Goal: Task Accomplishment & Management: Complete application form

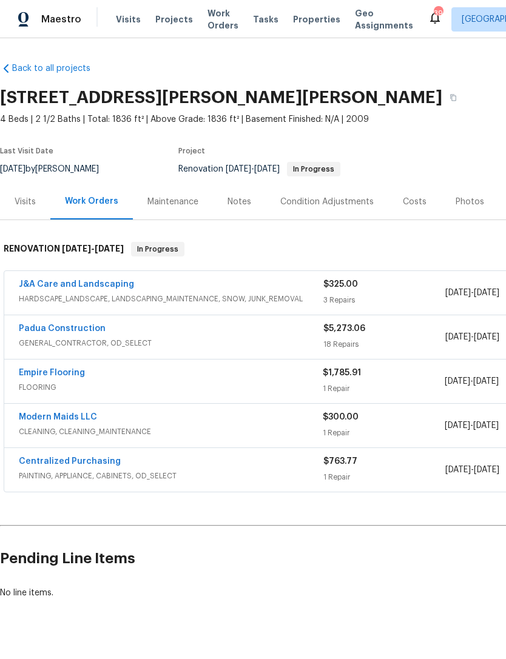
click at [81, 329] on link "Padua Construction" at bounding box center [62, 328] width 87 height 8
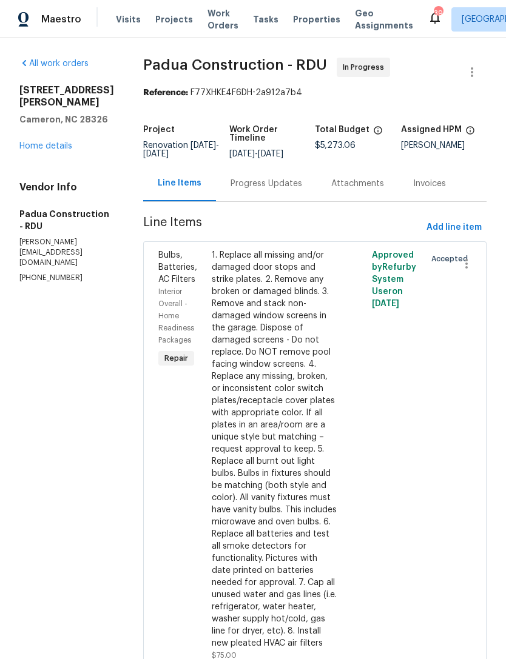
click at [44, 152] on div "170 Lockwood Dr Cameron, NC 28326 Home details" at bounding box center [66, 118] width 95 height 68
click at [44, 150] on link "Home details" at bounding box center [45, 145] width 53 height 8
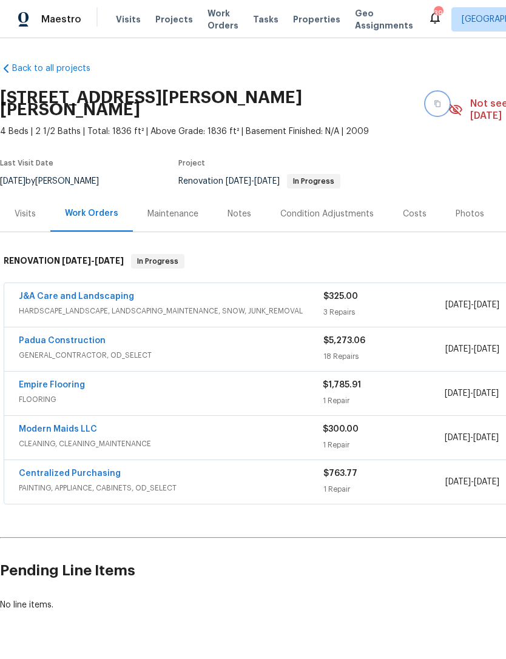
click at [433, 100] on icon "button" at bounding box center [436, 103] width 7 height 7
click at [426, 101] on button "button" at bounding box center [437, 104] width 22 height 22
click at [426, 93] on button "button" at bounding box center [437, 104] width 22 height 22
click at [426, 101] on button "button" at bounding box center [437, 104] width 22 height 22
click at [65, 336] on link "Padua Construction" at bounding box center [62, 340] width 87 height 8
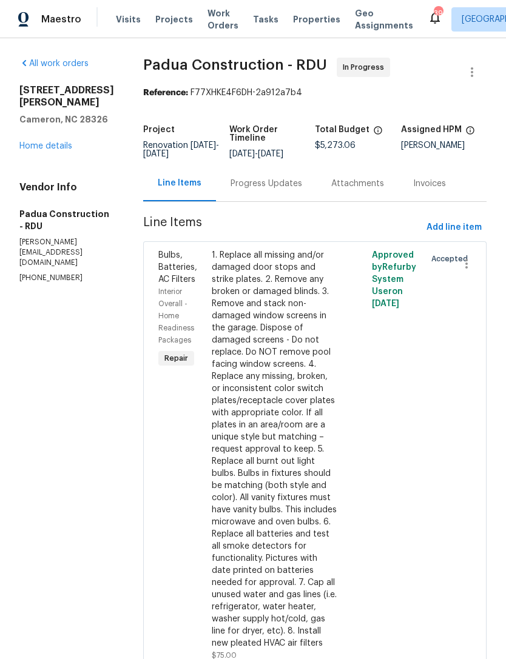
click at [53, 150] on link "Home details" at bounding box center [45, 146] width 53 height 8
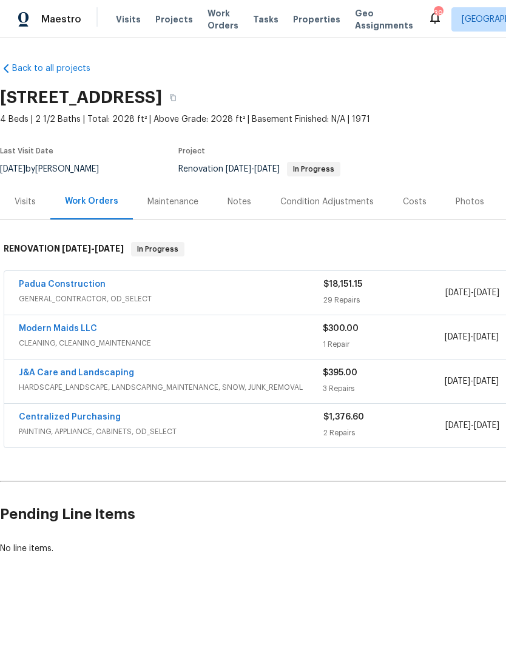
click at [84, 286] on link "Padua Construction" at bounding box center [62, 284] width 87 height 8
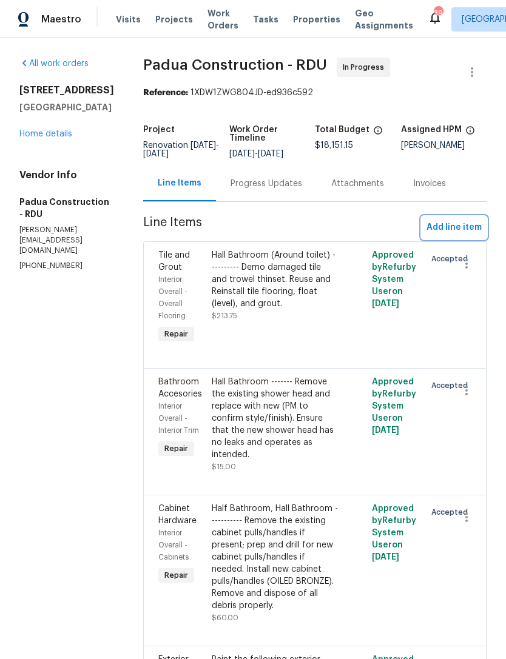
click at [453, 229] on span "Add line item" at bounding box center [453, 227] width 55 height 15
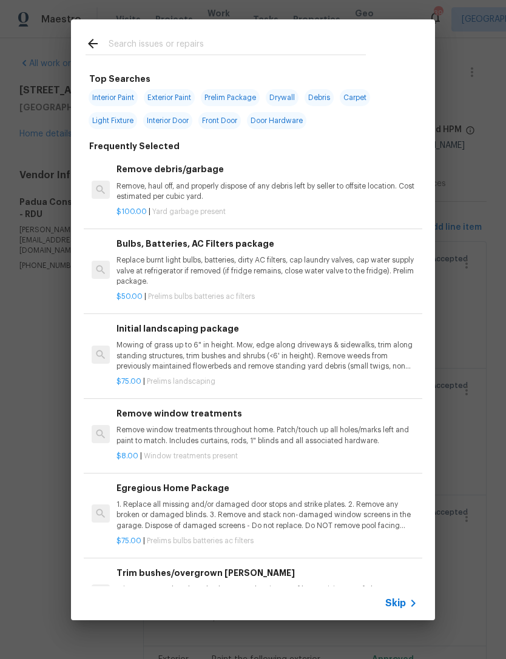
click at [112, 94] on span "Interior Paint" at bounding box center [113, 97] width 49 height 17
type input "Interior Paint"
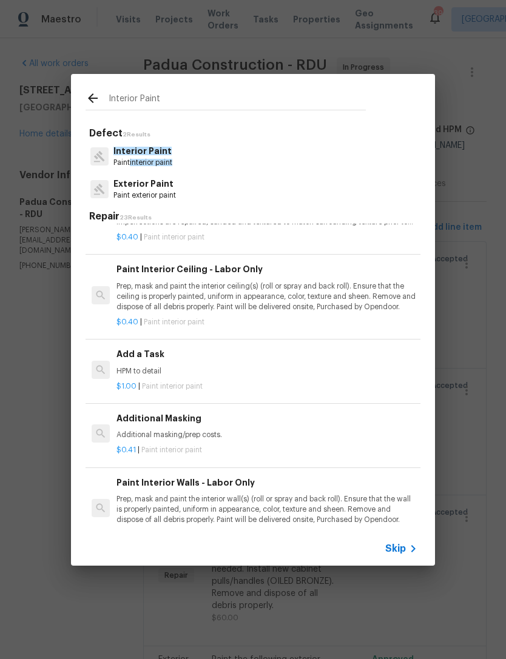
scroll to position [438, 0]
click at [129, 352] on h6 "Add a Task" at bounding box center [266, 353] width 301 height 13
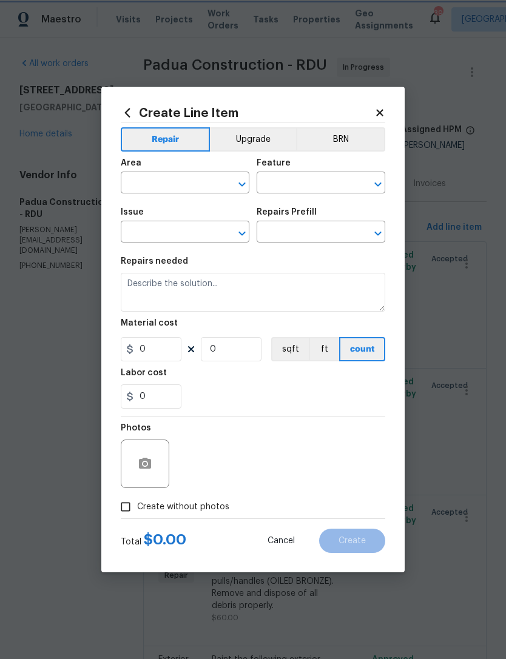
type input "Overall Paint"
type input "Interior Paint"
type input "Add a Task $1.00"
type textarea "HPM to detail"
type input "1"
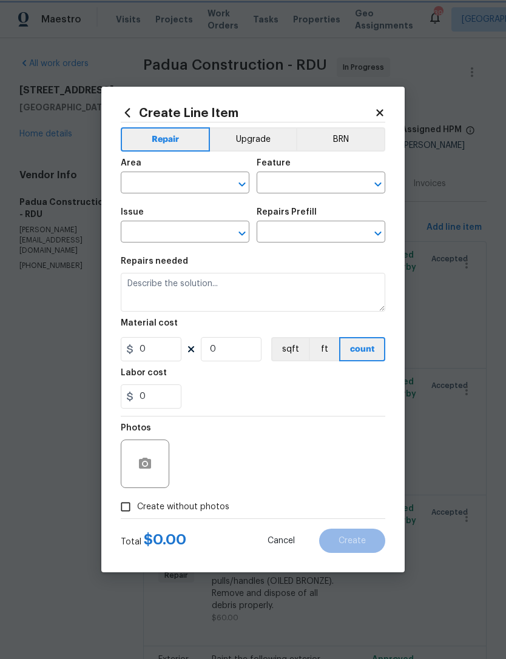
type input "1"
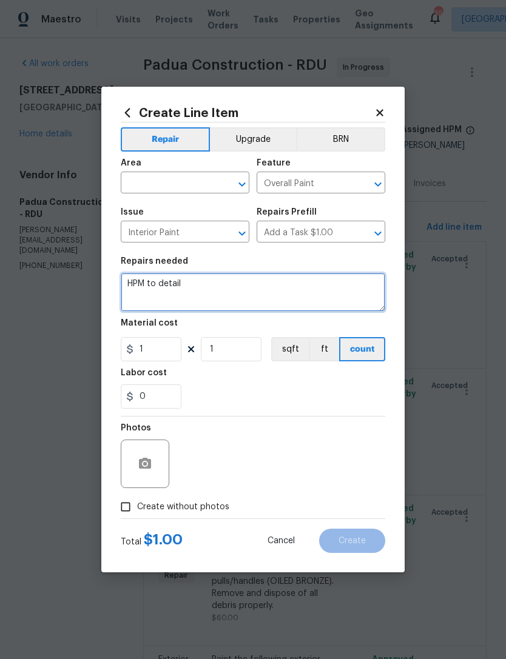
click at [140, 289] on textarea "HPM to detail" at bounding box center [253, 292] width 264 height 39
click at [139, 289] on textarea "HPM to detail" at bounding box center [253, 292] width 264 height 39
click at [141, 280] on textarea "HPM to detail" at bounding box center [253, 292] width 264 height 39
click at [136, 278] on textarea "HPM to detail" at bounding box center [253, 292] width 264 height 39
click at [135, 278] on textarea "HPM to detail" at bounding box center [253, 292] width 264 height 39
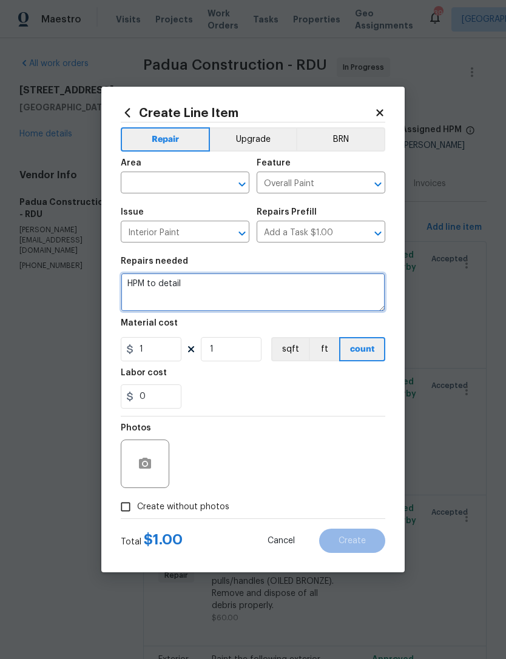
click at [149, 284] on textarea "HPM to detail" at bounding box center [253, 292] width 264 height 39
type textarea "Paint all floor HVAC registers—Black."
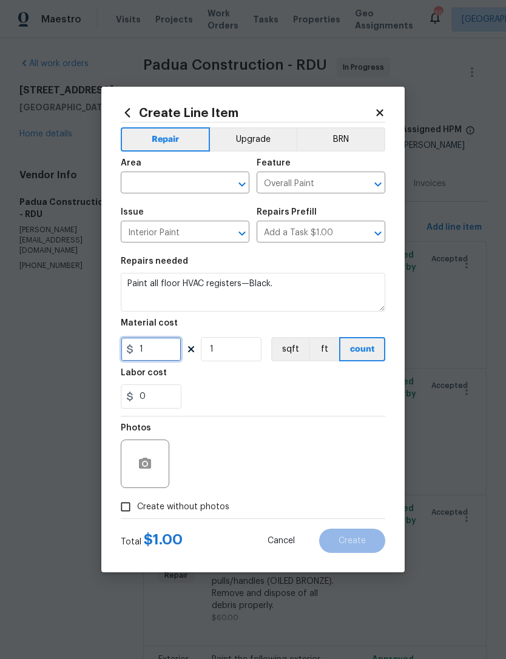
click at [153, 353] on input "1" at bounding box center [151, 349] width 61 height 24
type input "100"
click at [170, 182] on input "text" at bounding box center [168, 184] width 95 height 19
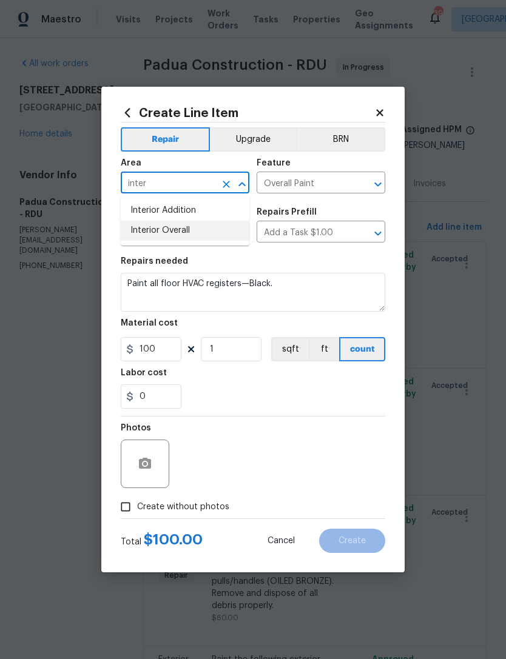
click at [181, 227] on li "Interior Overall" at bounding box center [185, 231] width 129 height 20
type input "Interior Overall"
click at [155, 508] on span "Create without photos" at bounding box center [183, 507] width 92 height 13
click at [137, 508] on input "Create without photos" at bounding box center [125, 506] width 23 height 23
checkbox input "true"
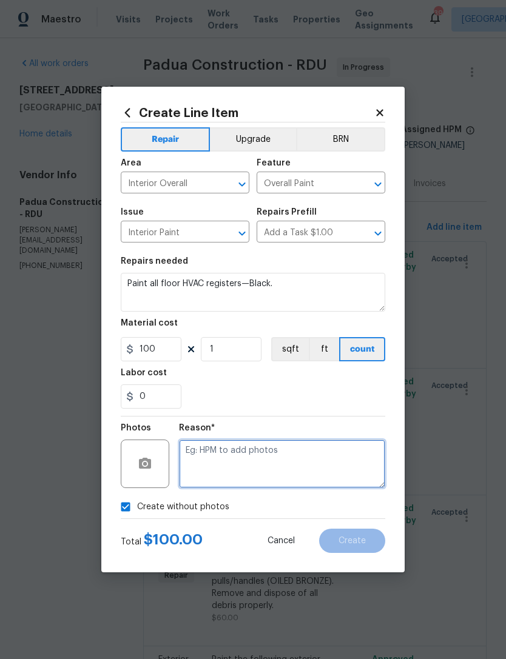
click at [250, 455] on textarea at bounding box center [282, 464] width 206 height 49
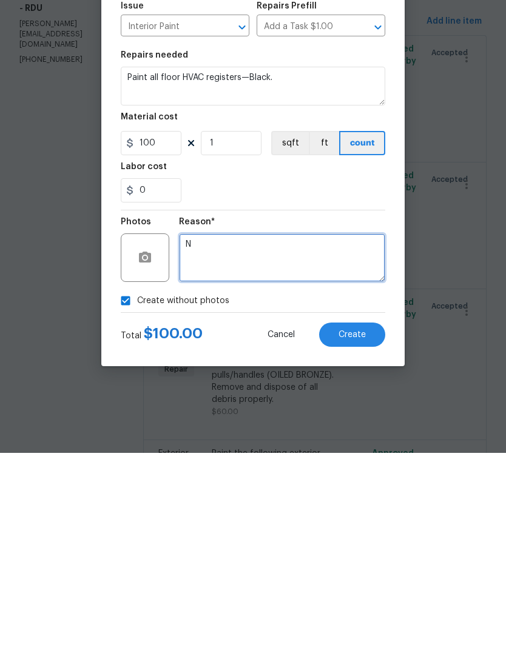
type textarea "N"
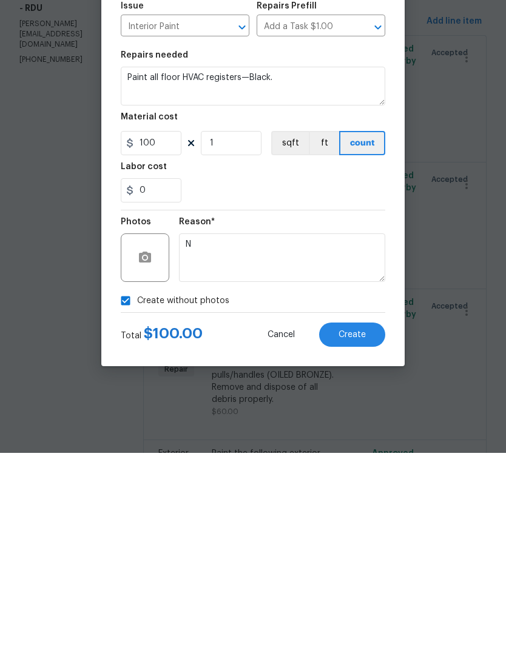
click at [350, 537] on span "Create" at bounding box center [351, 541] width 27 height 9
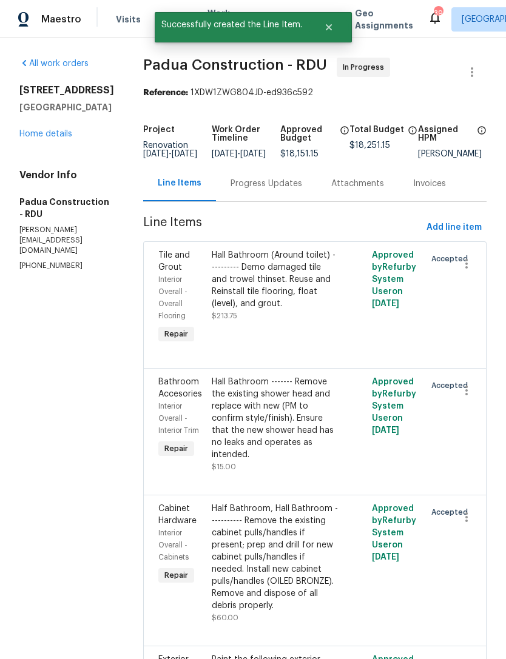
scroll to position [0, 0]
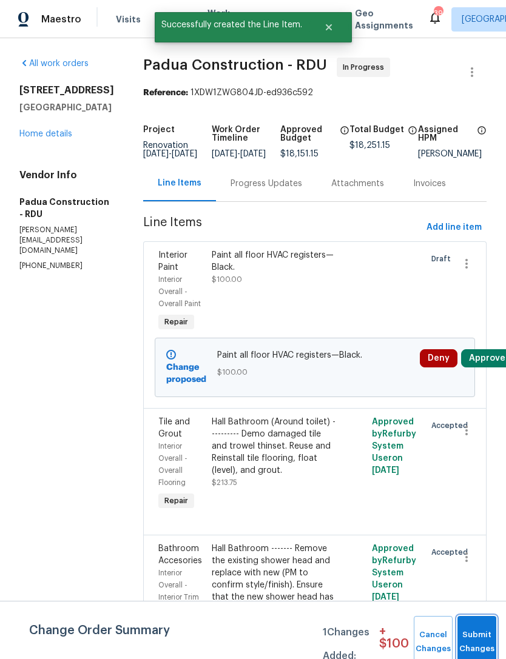
click at [481, 638] on button "Submit Changes" at bounding box center [476, 642] width 39 height 52
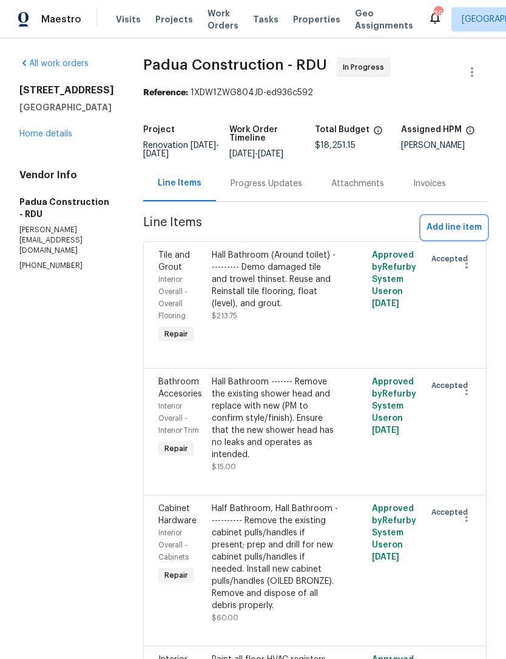
click at [460, 223] on span "Add line item" at bounding box center [453, 227] width 55 height 15
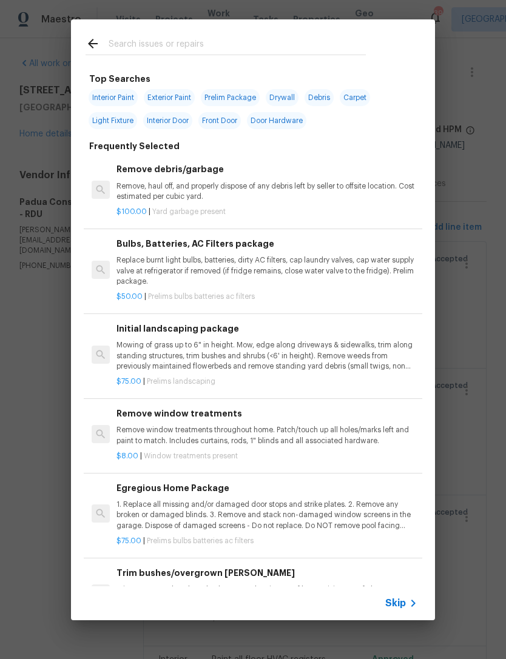
click at [166, 42] on input "text" at bounding box center [237, 45] width 257 height 18
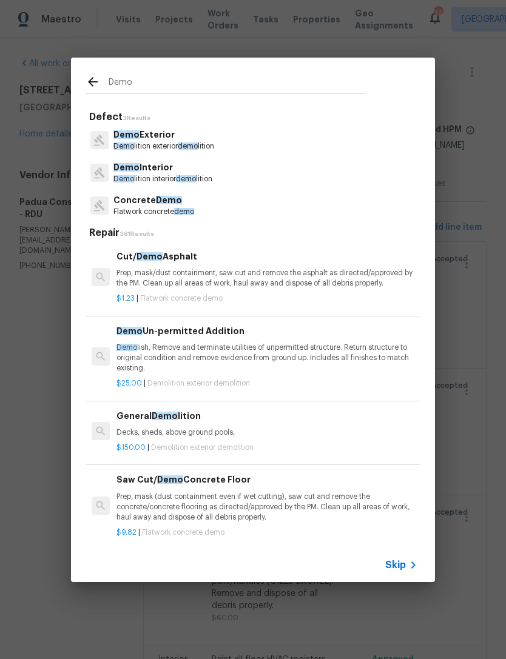
type input "Demo"
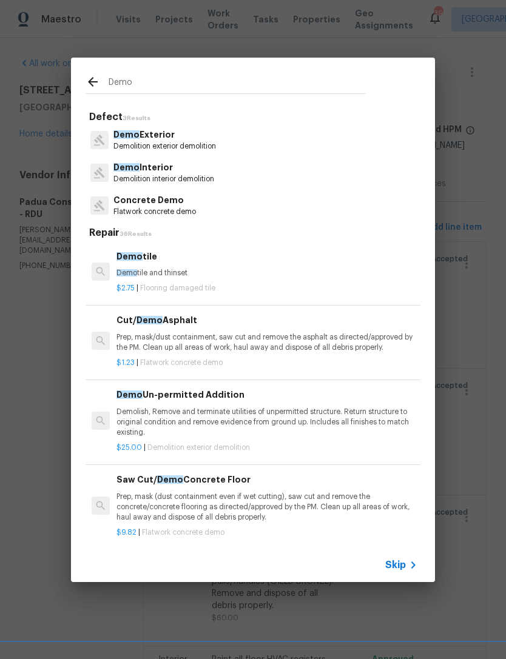
click at [159, 175] on p "Demolition interior demolition" at bounding box center [163, 179] width 101 height 10
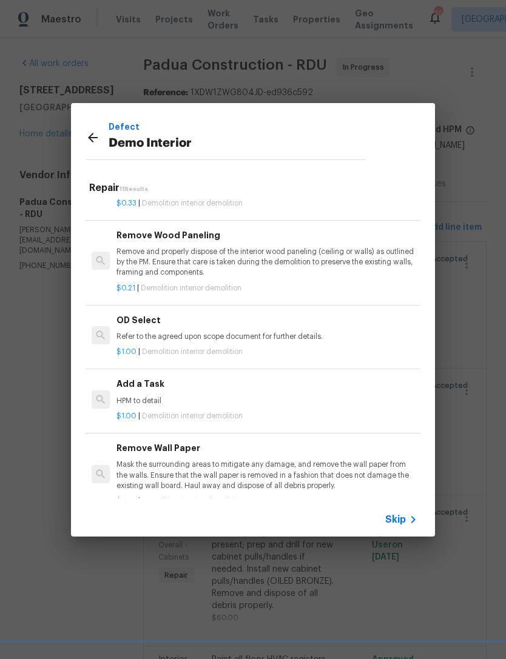
scroll to position [552, 0]
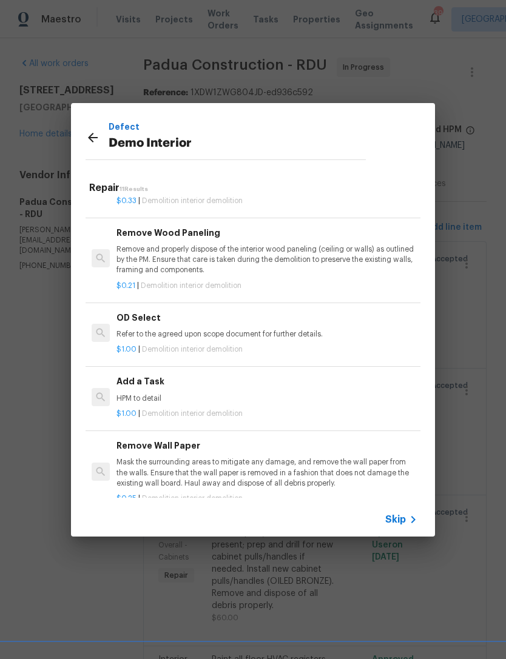
click at [156, 375] on h6 "Add a Task" at bounding box center [266, 381] width 301 height 13
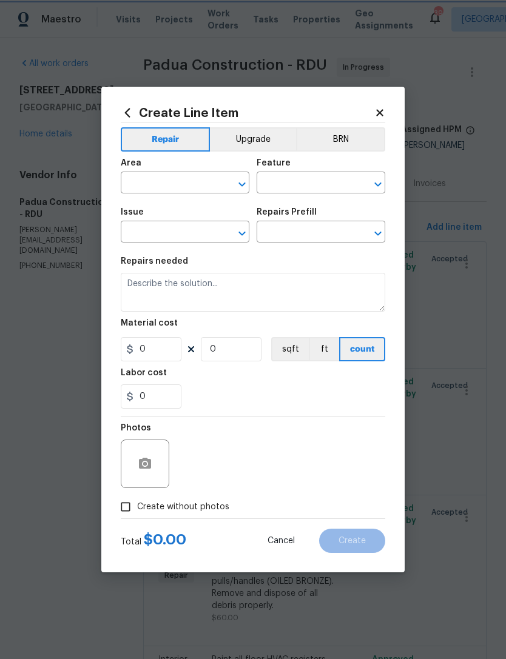
type input "Demolition"
type input "Demo Interior"
type input "Add a Task $1.00"
type textarea "HPM to detail"
type input "1"
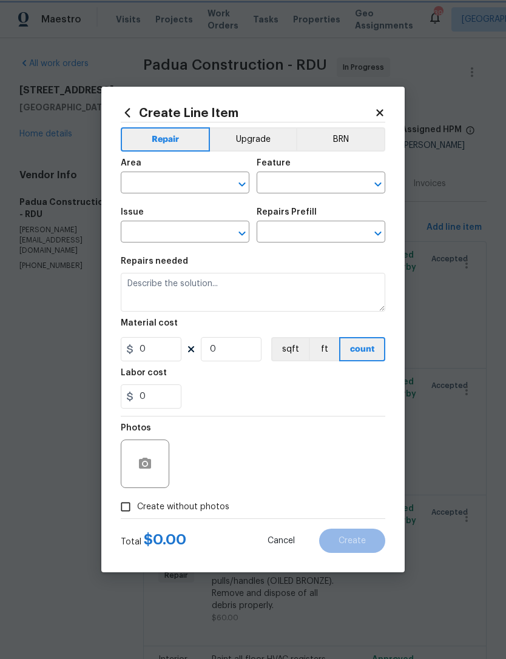
type input "1"
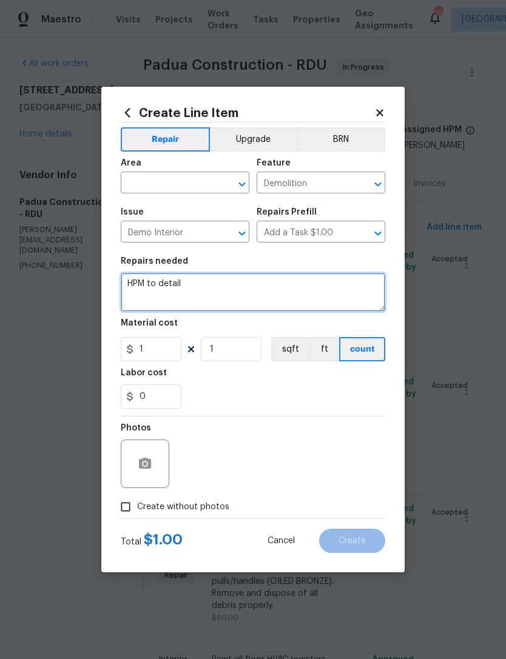
click at [152, 287] on textarea "HPM to detail" at bounding box center [253, 292] width 264 height 39
click at [141, 286] on textarea "HPM to detail" at bounding box center [253, 292] width 264 height 39
click at [141, 285] on textarea "HPM to detail" at bounding box center [253, 292] width 264 height 39
click at [133, 278] on textarea "Remove the" at bounding box center [253, 292] width 264 height 39
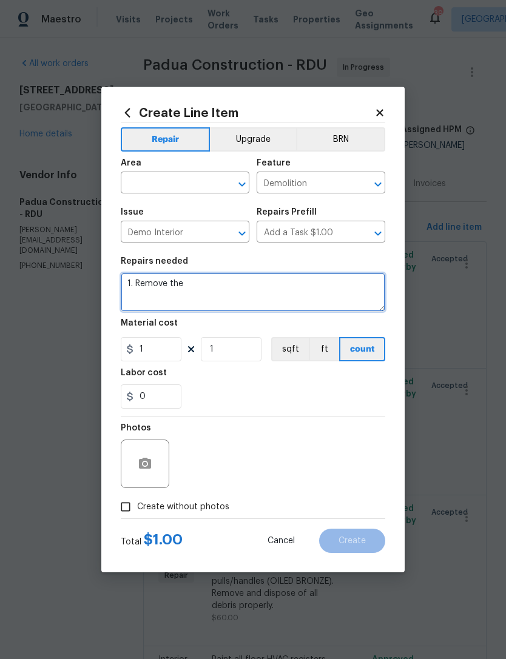
click at [144, 284] on textarea "1. Remove the" at bounding box center [253, 292] width 264 height 39
click at [129, 293] on textarea "Bonus room —— 1. Remove the" at bounding box center [253, 292] width 264 height 39
click at [205, 303] on textarea "Bonus room —— 1. Remove the" at bounding box center [253, 292] width 264 height 39
click at [189, 298] on textarea "Bonus room —— 1. Remove the the shelves. 2. Remove all" at bounding box center [253, 292] width 264 height 39
click at [195, 293] on textarea "Bonus room —— 1. Remove the the shelves. 2. Remove all" at bounding box center [253, 292] width 264 height 39
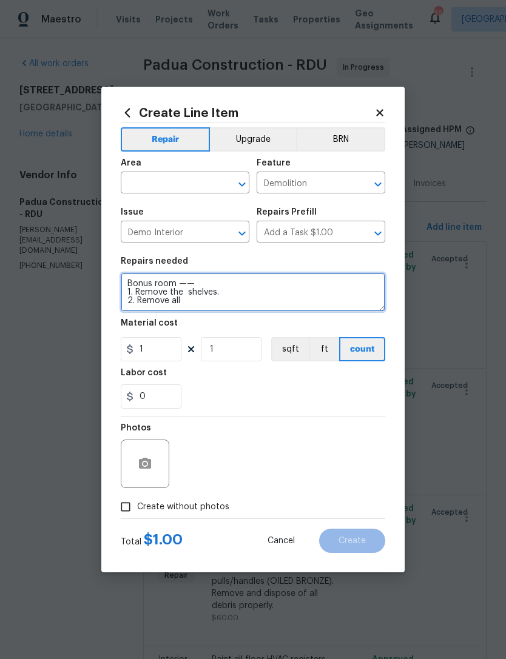
click at [195, 309] on textarea "Bonus room —— 1. Remove the shelves. 2. Remove all" at bounding box center [253, 292] width 264 height 39
click at [248, 308] on textarea "Bonus room —— 1. Remove the shelves. 2. Remove all the light fixtures that are …" at bounding box center [253, 292] width 264 height 39
click at [304, 306] on textarea "Bonus room —— 1. Remove the shelves. 2. Remove all the light fixtures that are …" at bounding box center [253, 292] width 264 height 39
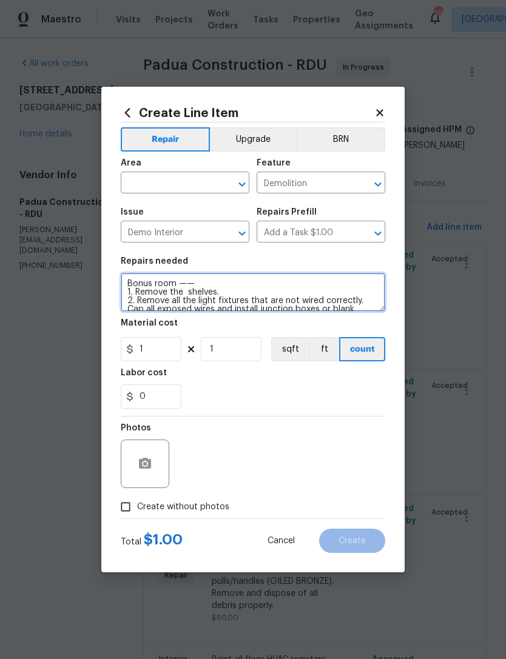
click at [179, 289] on textarea "Bonus room —— 1. Remove the shelves. 2. Remove all the light fixtures that are …" at bounding box center [253, 292] width 264 height 39
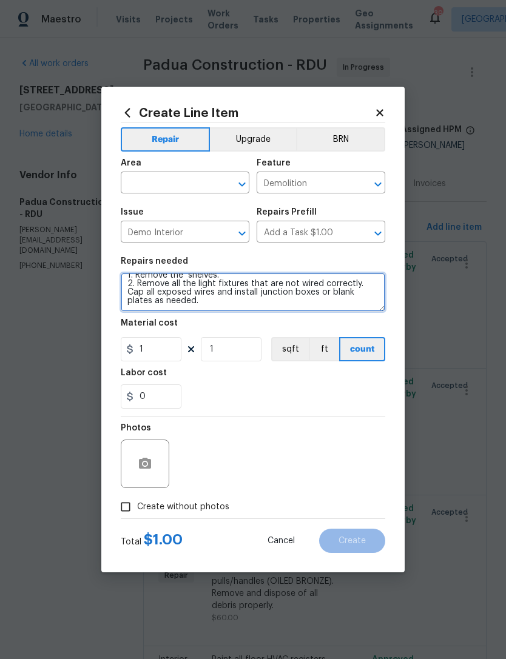
scroll to position [17, 0]
type textarea "Bonus room —— 1. Remove the shelves. 2. Remove all the light fixtures that are …"
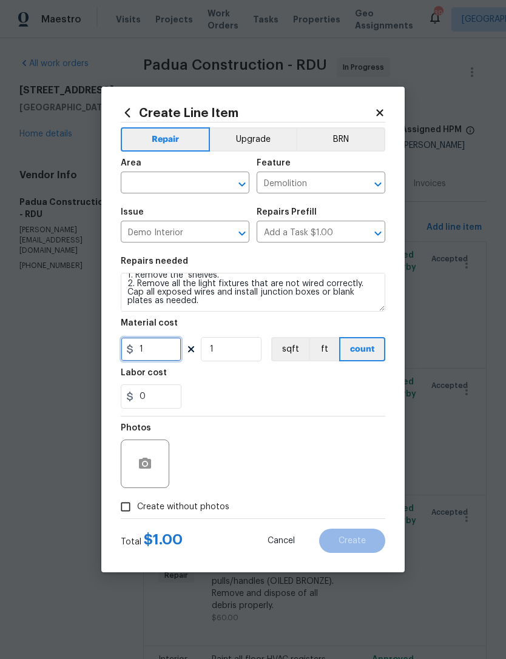
click at [162, 351] on input "1" at bounding box center [151, 349] width 61 height 24
type input "150"
click at [230, 388] on div "0" at bounding box center [253, 396] width 264 height 24
click at [184, 182] on input "text" at bounding box center [168, 184] width 95 height 19
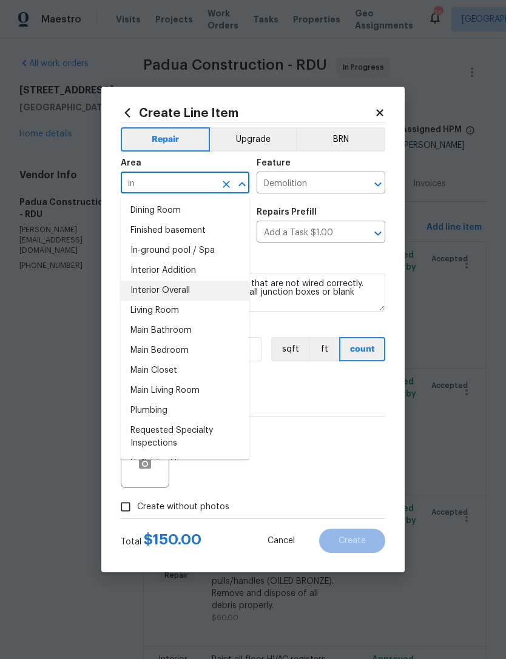
click at [196, 293] on li "Interior Overall" at bounding box center [185, 291] width 129 height 20
type input "Interior Overall"
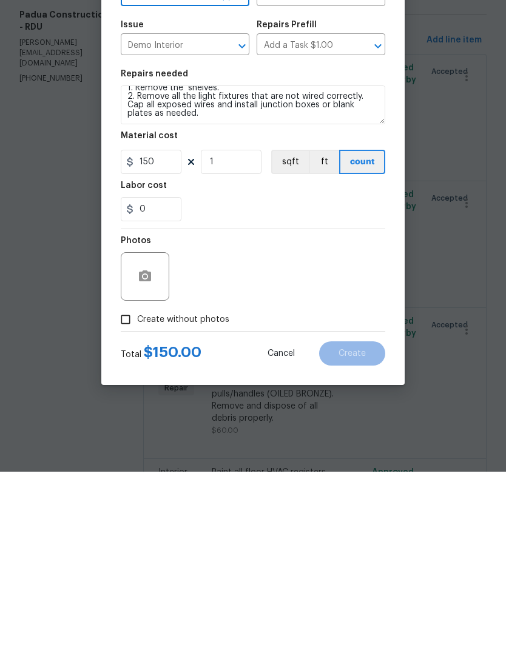
click at [185, 501] on span "Create without photos" at bounding box center [183, 507] width 92 height 13
click at [137, 495] on input "Create without photos" at bounding box center [125, 506] width 23 height 23
checkbox input "true"
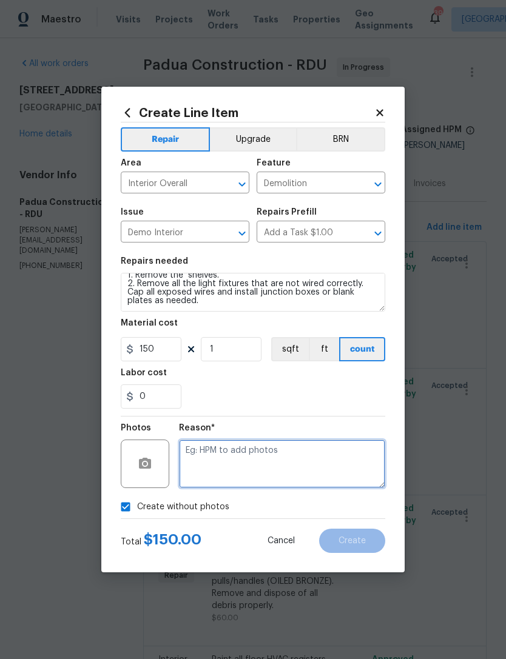
click at [295, 449] on textarea at bounding box center [282, 464] width 206 height 49
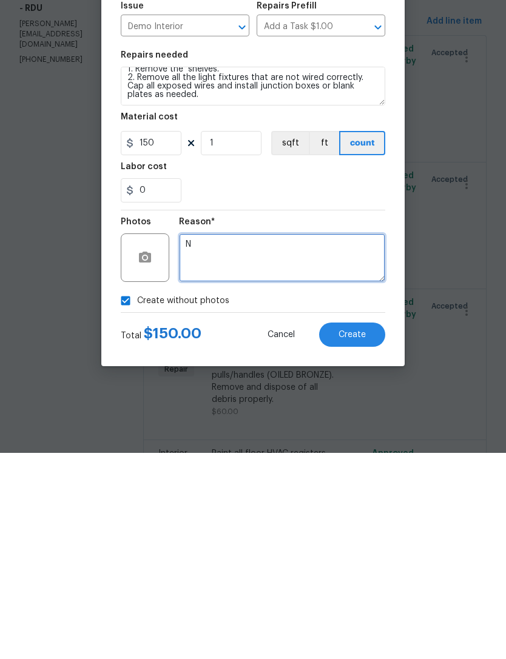
type textarea "N"
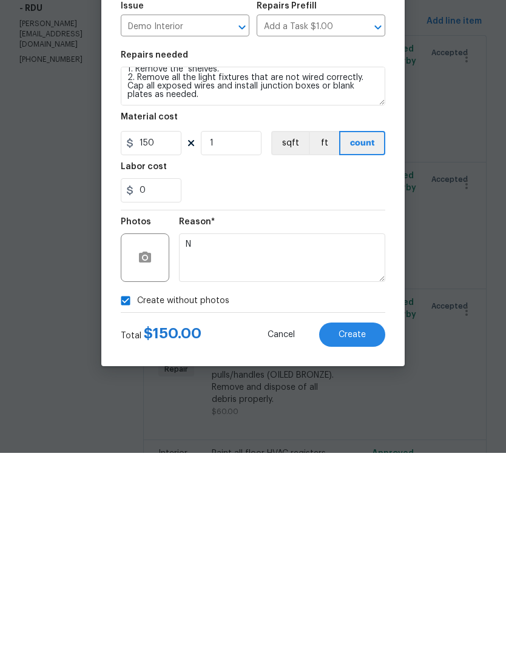
click at [358, 537] on span "Create" at bounding box center [351, 541] width 27 height 9
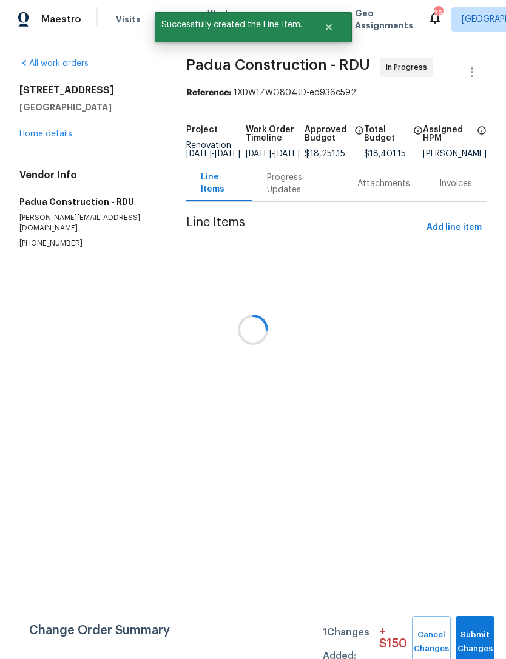
scroll to position [0, 0]
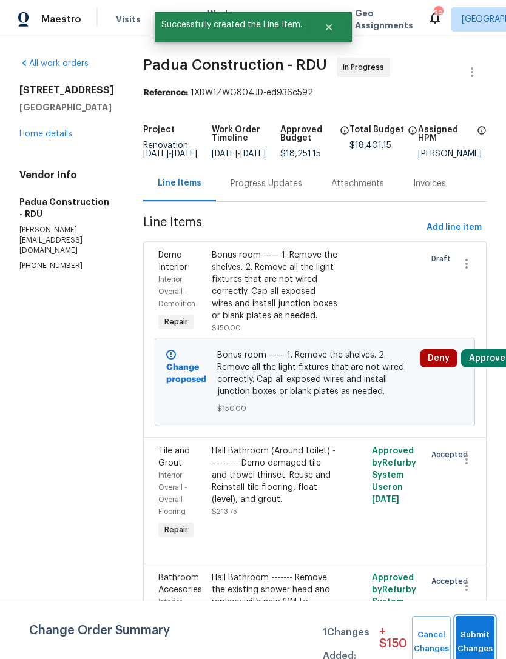
click at [473, 637] on button "Submit Changes" at bounding box center [474, 642] width 39 height 52
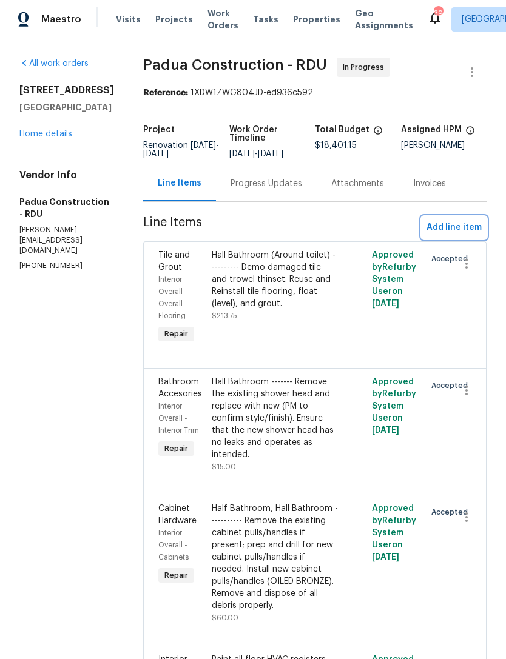
click at [459, 225] on span "Add line item" at bounding box center [453, 227] width 55 height 15
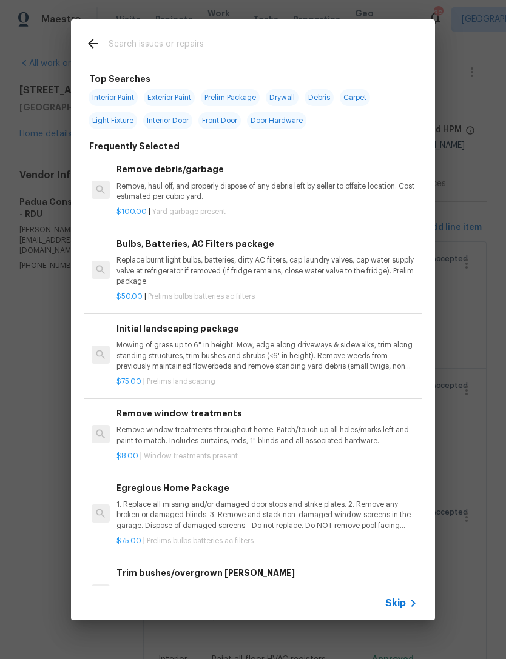
click at [172, 36] on input "text" at bounding box center [237, 45] width 257 height 18
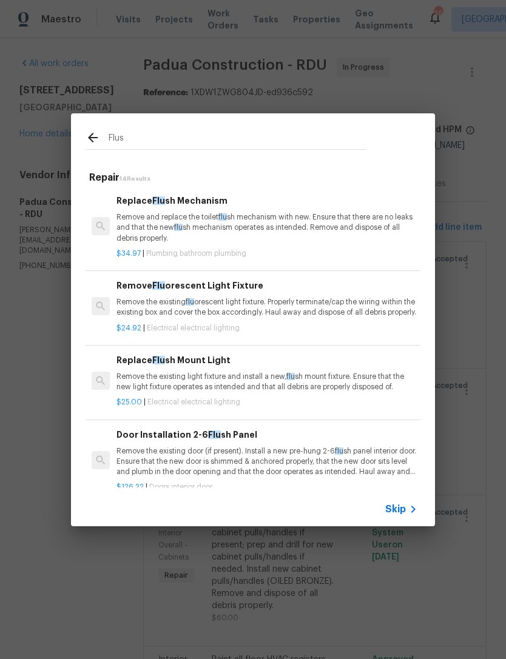
type input "Flush"
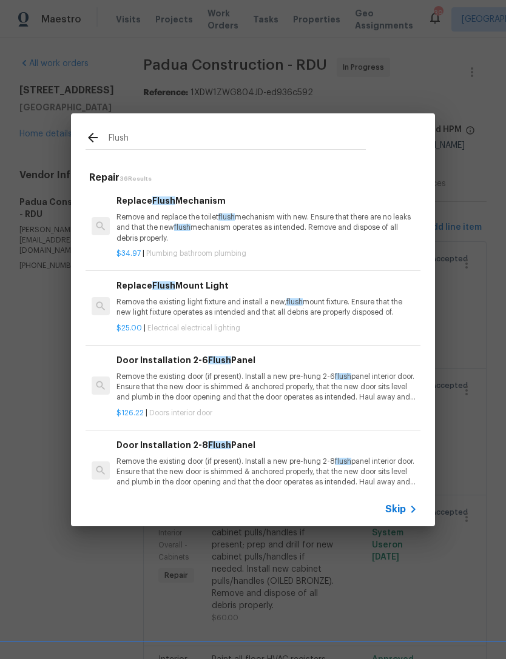
click at [136, 204] on h6 "Replace Flush Mechanism" at bounding box center [266, 200] width 301 height 13
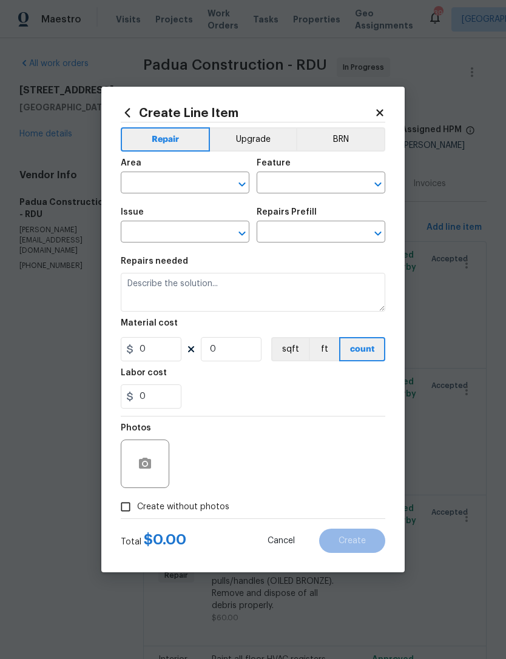
type input "Plumbing"
type input "Bathroom Plumbing"
type input "Replace Flush Mechanism $34.97"
type textarea "Remove and replace the toilet flush mechanism with new. Ensure that there are n…"
type input "34.97"
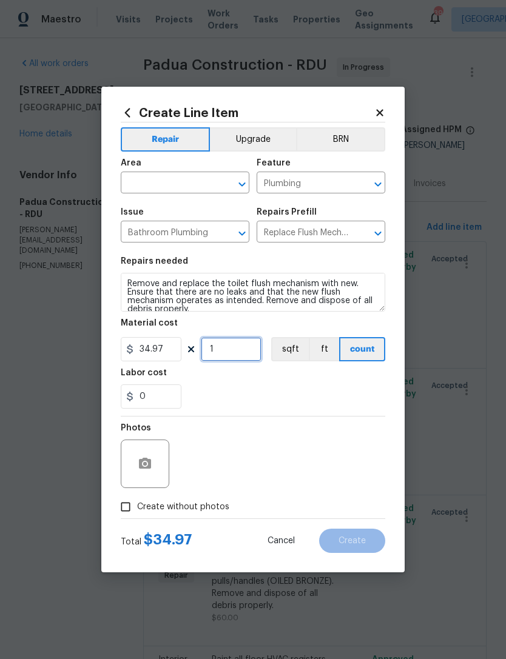
click at [223, 350] on input "1" at bounding box center [231, 349] width 61 height 24
type input "3"
click at [150, 186] on input "text" at bounding box center [168, 184] width 95 height 19
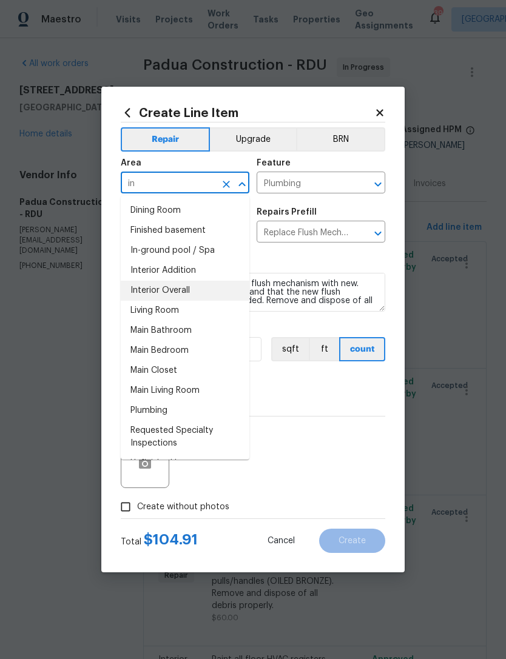
click at [189, 290] on li "Interior Overall" at bounding box center [185, 291] width 129 height 20
type input "Interior Overall"
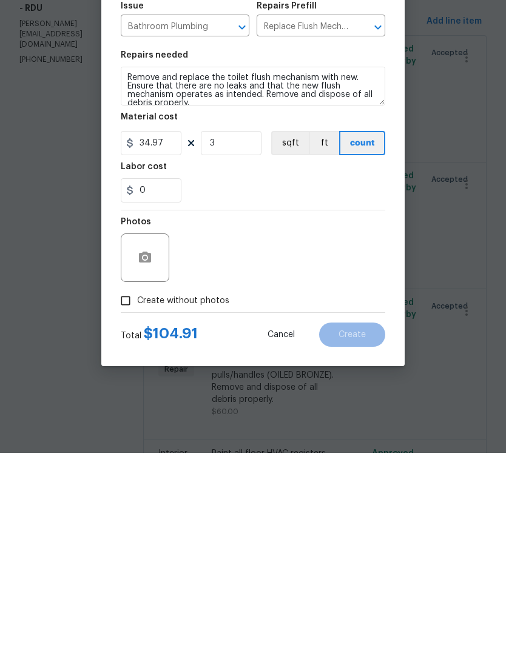
click at [175, 501] on span "Create without photos" at bounding box center [183, 507] width 92 height 13
click at [137, 495] on input "Create without photos" at bounding box center [125, 506] width 23 height 23
checkbox input "true"
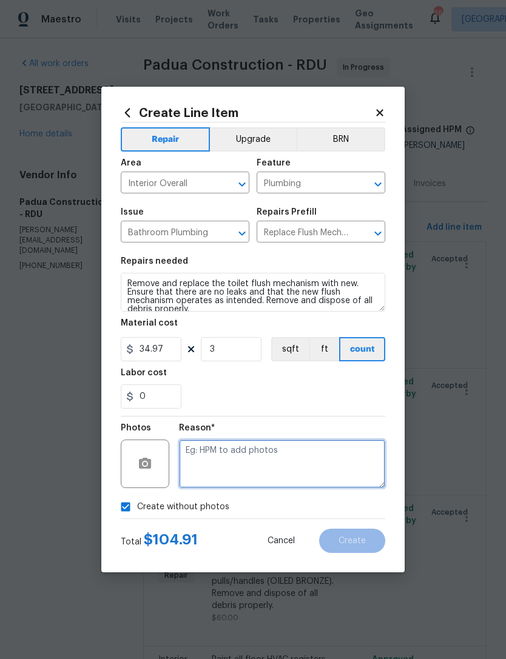
click at [251, 451] on textarea at bounding box center [282, 464] width 206 height 49
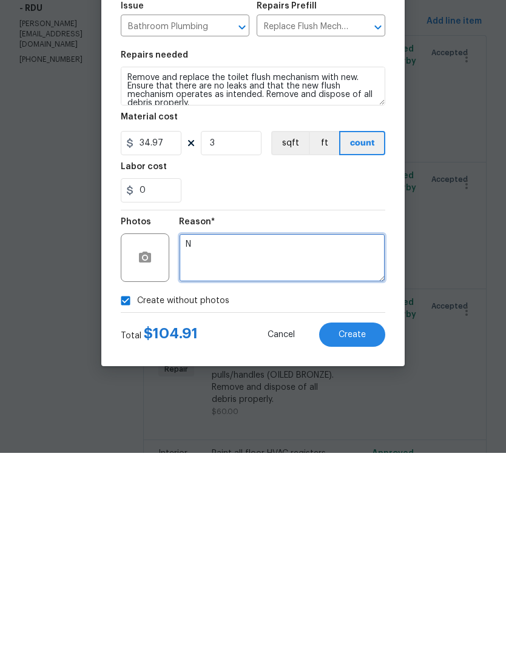
type textarea "N"
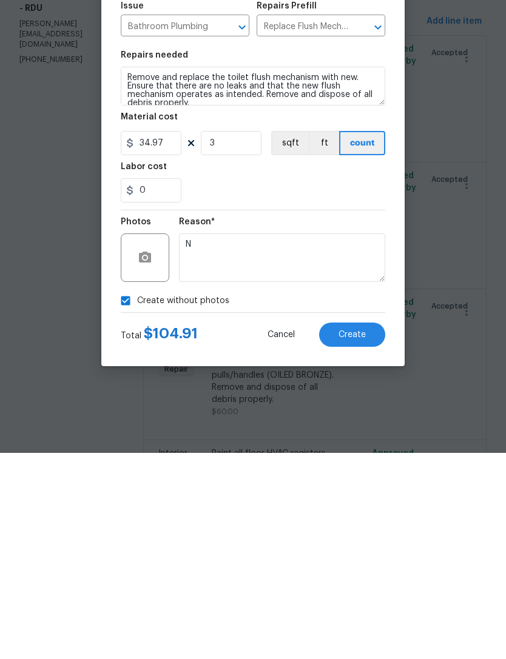
click at [338, 537] on span "Create" at bounding box center [351, 541] width 27 height 9
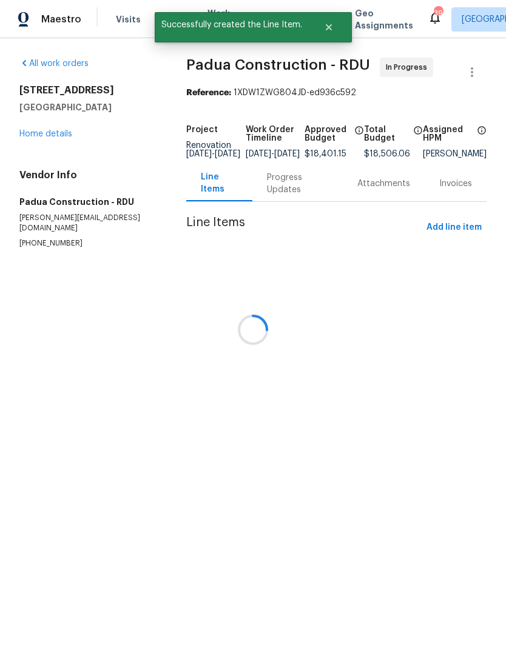
scroll to position [0, 0]
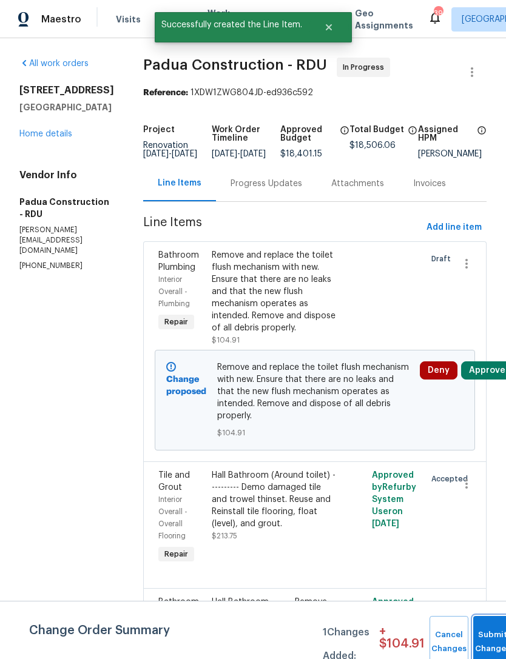
click at [488, 636] on button "Submit Changes" at bounding box center [492, 642] width 39 height 52
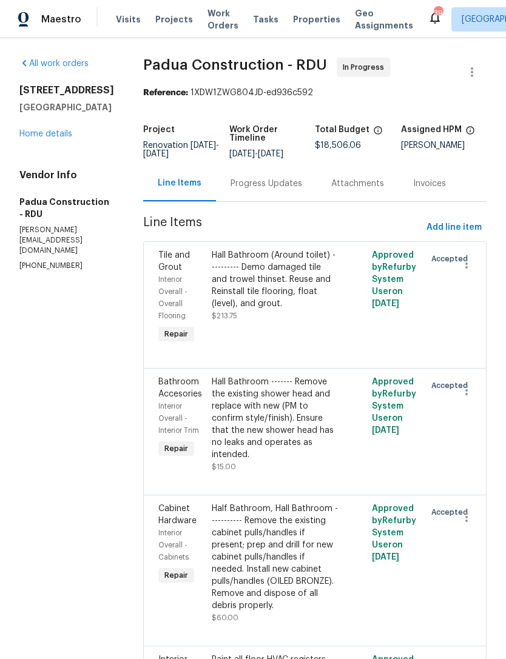
click at [52, 138] on link "Home details" at bounding box center [45, 134] width 53 height 8
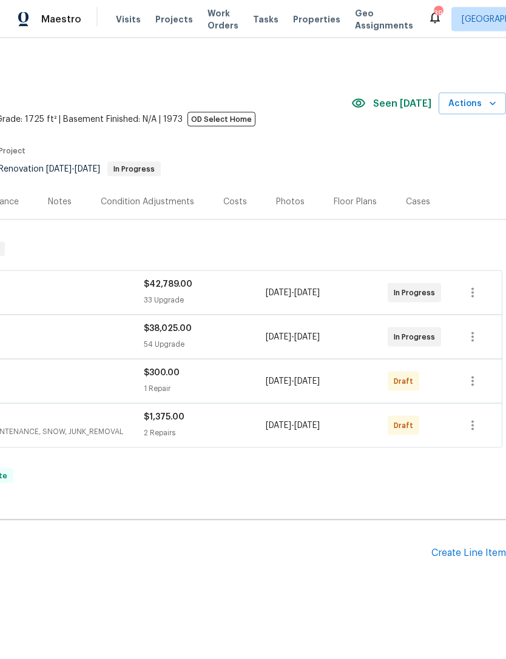
scroll to position [0, 179]
click at [473, 549] on div "Create Line Item" at bounding box center [468, 553] width 75 height 12
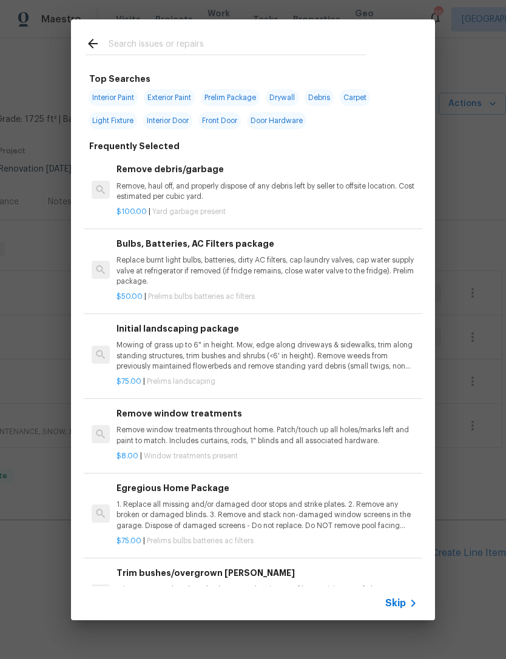
click at [144, 38] on input "text" at bounding box center [237, 45] width 257 height 18
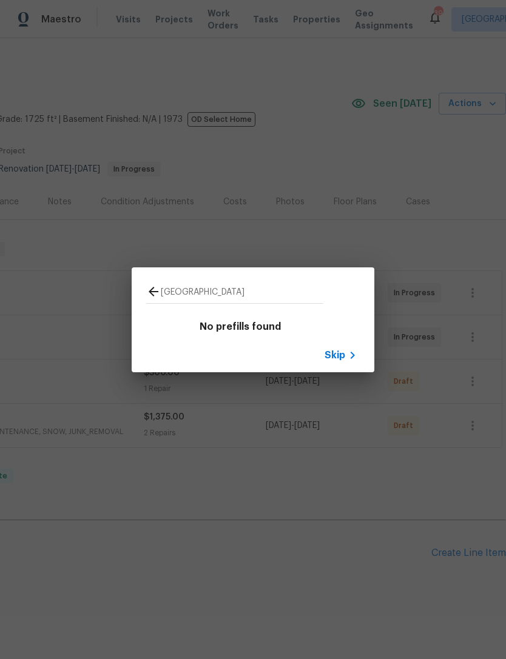
click at [249, 289] on input "[GEOGRAPHIC_DATA]" at bounding box center [242, 293] width 162 height 18
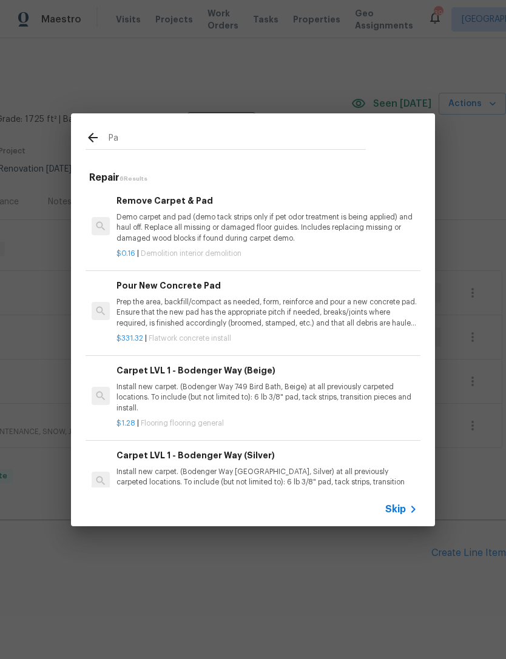
type input "P"
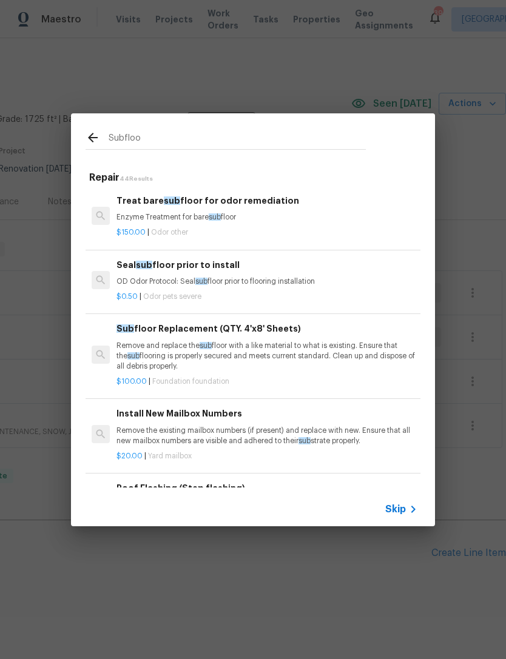
type input "Subfloor"
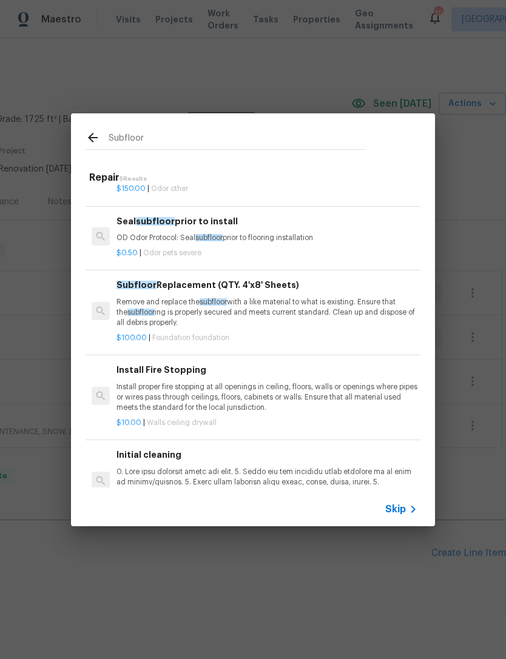
scroll to position [45, 1]
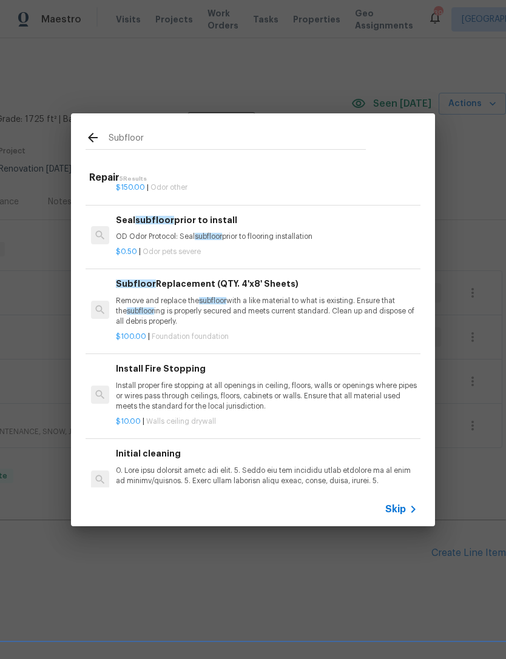
click at [172, 287] on h6 "Subfloor Replacement (QTY. 4'x8' Sheets)" at bounding box center [266, 283] width 301 height 13
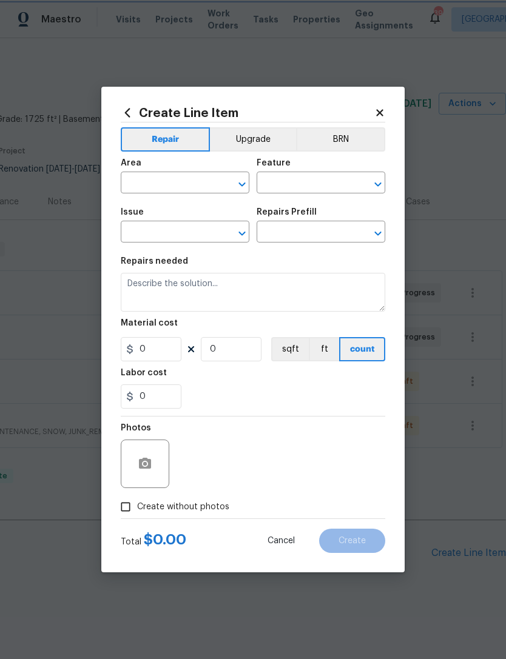
type input "Foundation"
type input "Subfloor Replacement (QTY. 4'x8' Sheets) $100.00"
type textarea "Remove and replace the subfloor with a like material to what is existing. Ensur…"
type input "100"
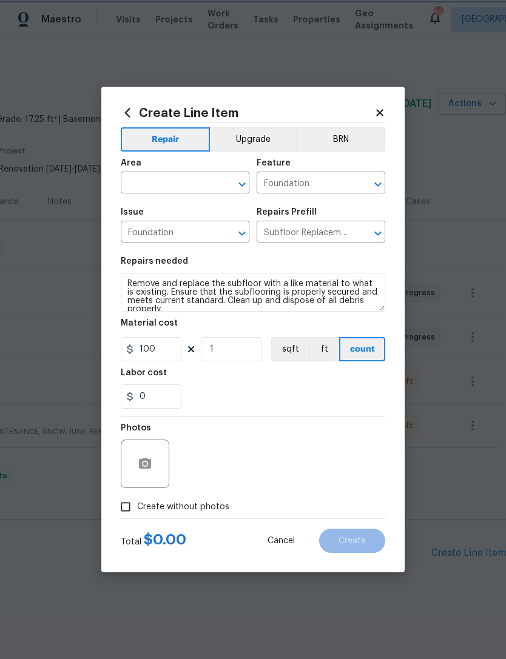
scroll to position [8, 0]
click at [229, 354] on input "1" at bounding box center [231, 349] width 61 height 24
type input "14"
click at [269, 401] on div "0" at bounding box center [253, 396] width 264 height 24
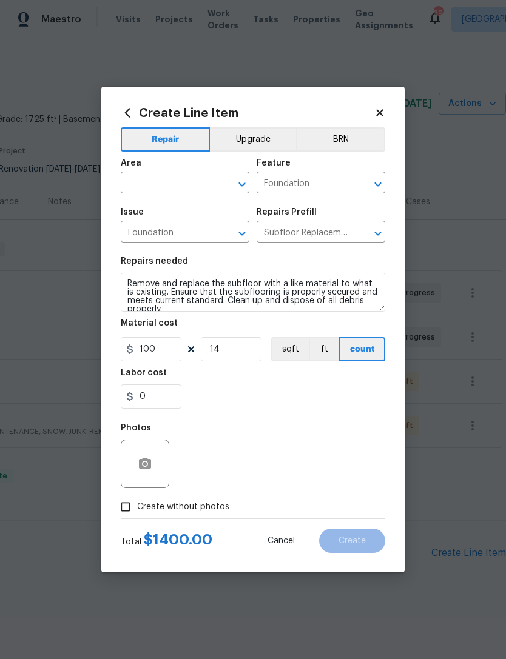
scroll to position [8, 0]
click at [178, 181] on input "text" at bounding box center [168, 184] width 95 height 19
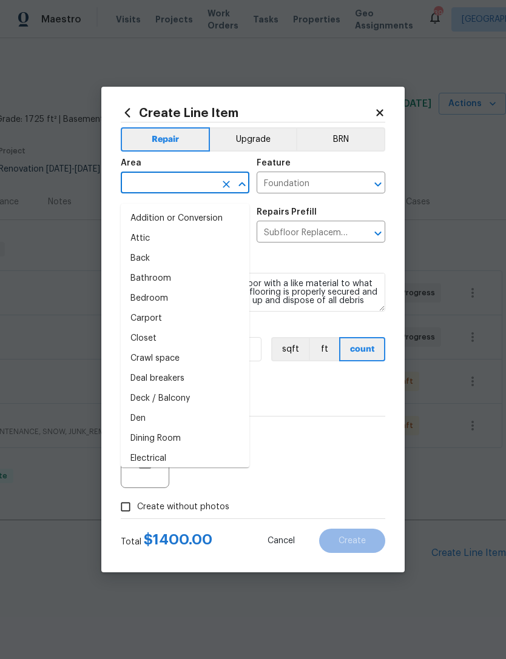
scroll to position [7, 0]
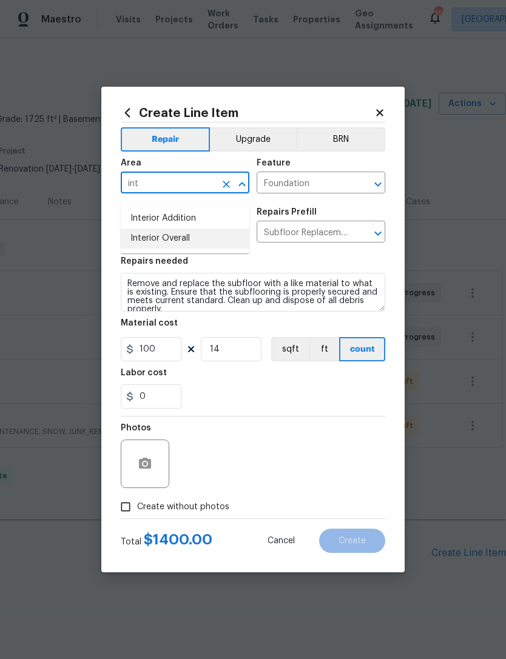
click at [192, 229] on li "Interior Overall" at bounding box center [185, 239] width 129 height 20
type input "Interior Overall"
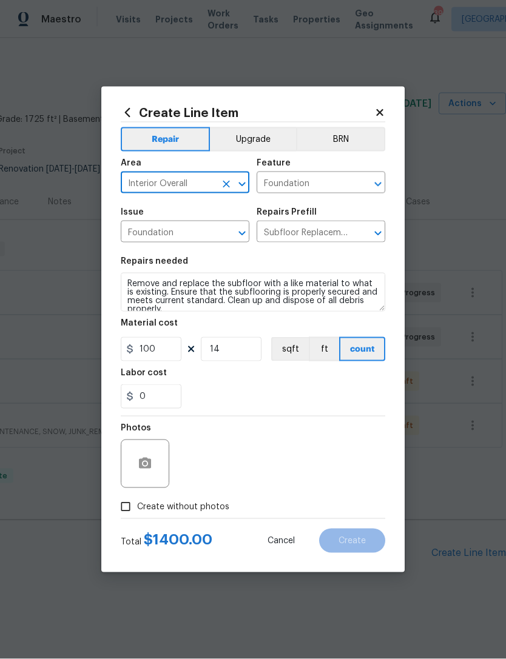
click at [179, 506] on span "Create without photos" at bounding box center [183, 507] width 92 height 13
click at [137, 506] on input "Create without photos" at bounding box center [125, 506] width 23 height 23
checkbox input "true"
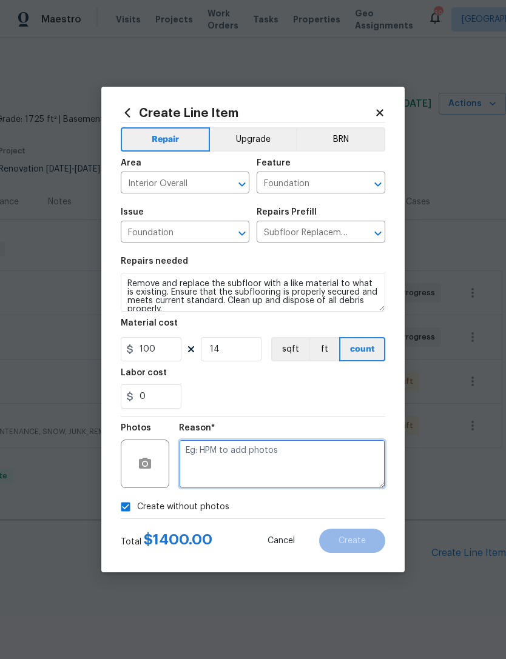
click at [259, 455] on textarea at bounding box center [282, 464] width 206 height 49
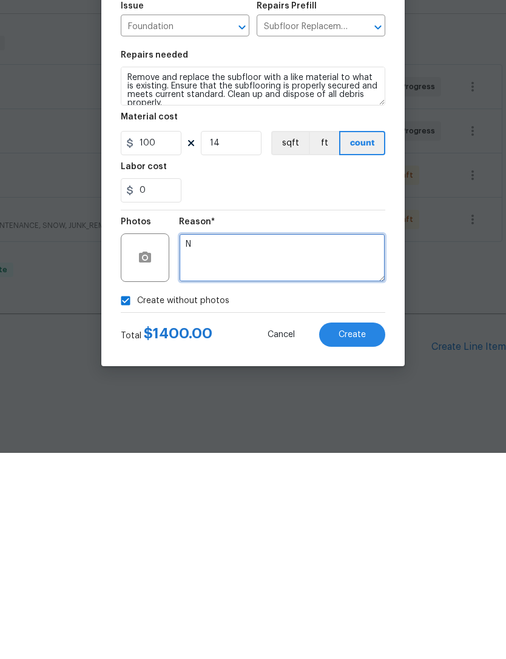
type textarea "N"
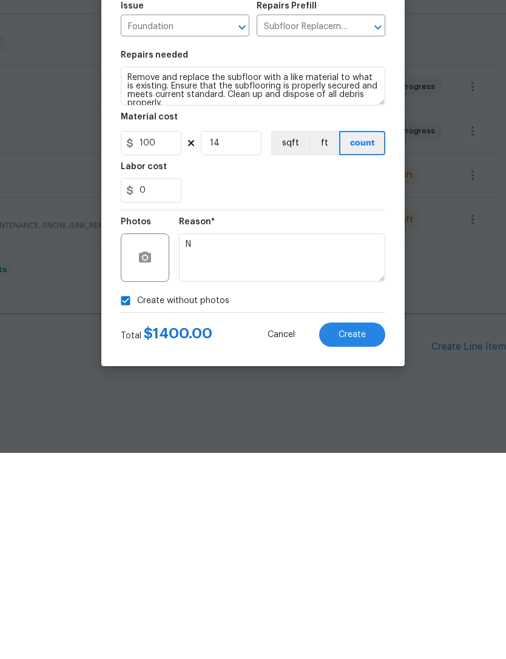
click at [361, 537] on span "Create" at bounding box center [351, 541] width 27 height 9
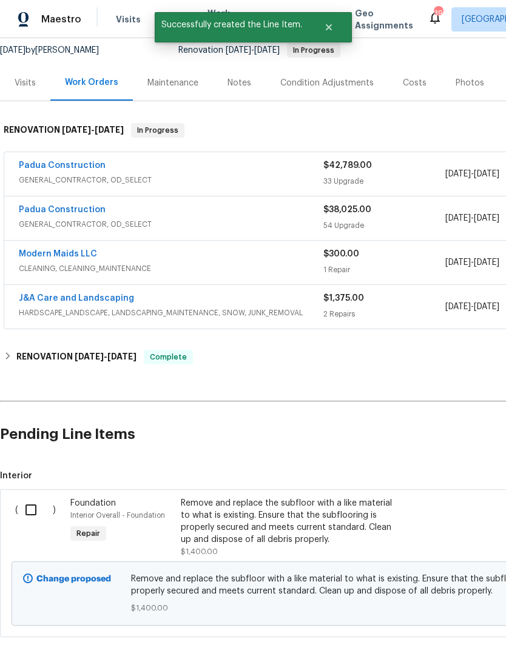
scroll to position [119, 0]
click at [30, 497] on input "checkbox" at bounding box center [35, 509] width 35 height 25
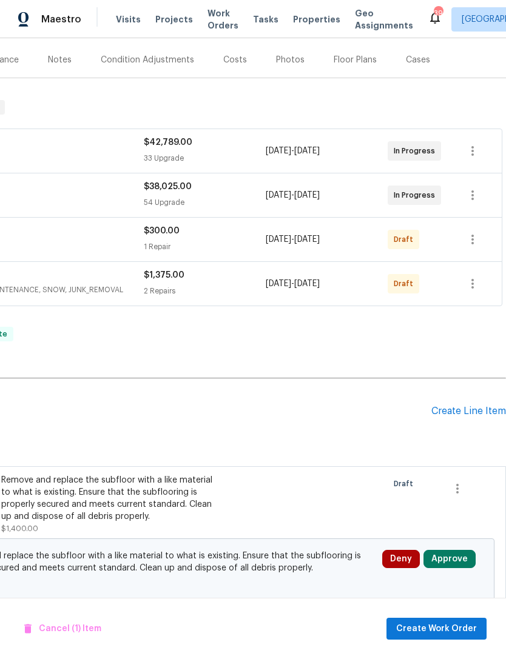
scroll to position [141, 179]
click at [455, 631] on span "Create Work Order" at bounding box center [436, 628] width 81 height 15
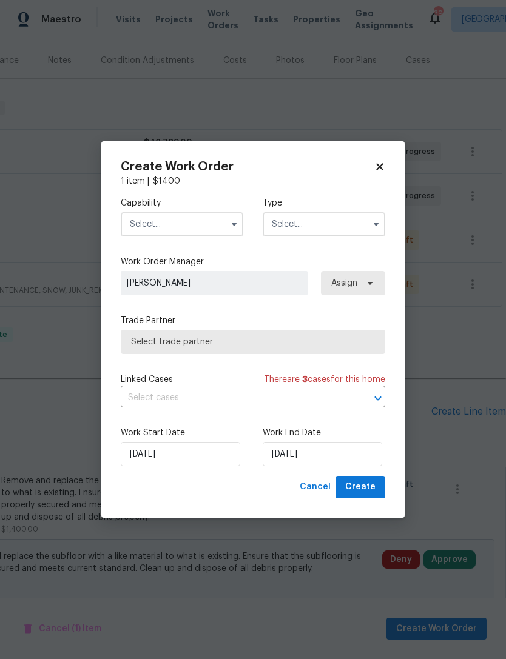
click at [162, 215] on input "text" at bounding box center [182, 224] width 122 height 24
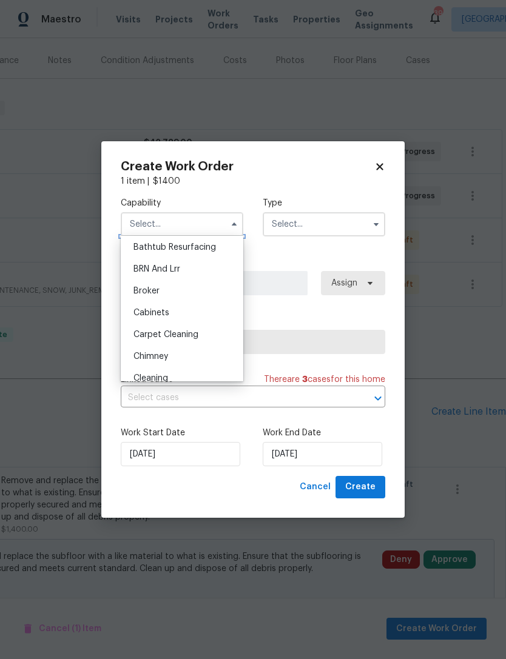
scroll to position [58, 0]
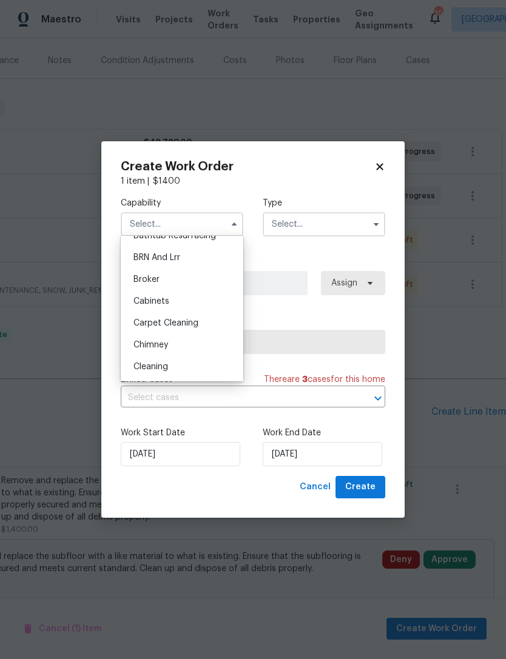
click at [382, 162] on icon at bounding box center [379, 166] width 11 height 11
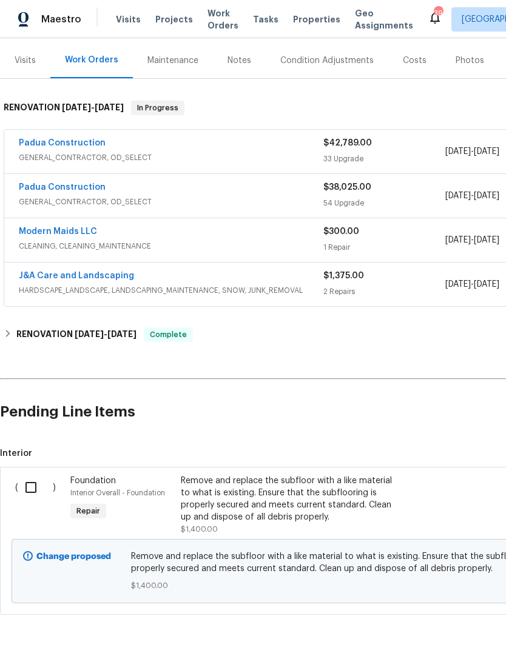
scroll to position [141, 0]
click at [32, 475] on input "checkbox" at bounding box center [35, 487] width 35 height 25
checkbox input "true"
click at [432, 626] on span "Create Work Order" at bounding box center [436, 628] width 81 height 15
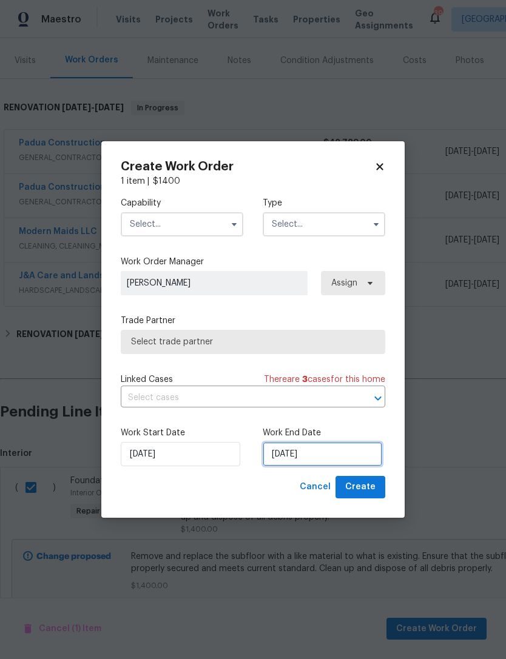
click at [289, 454] on input "[DATE]" at bounding box center [322, 454] width 119 height 24
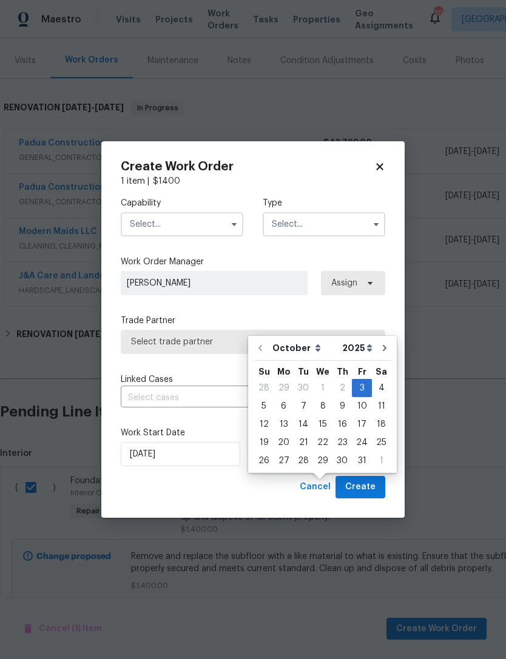
scroll to position [39, 0]
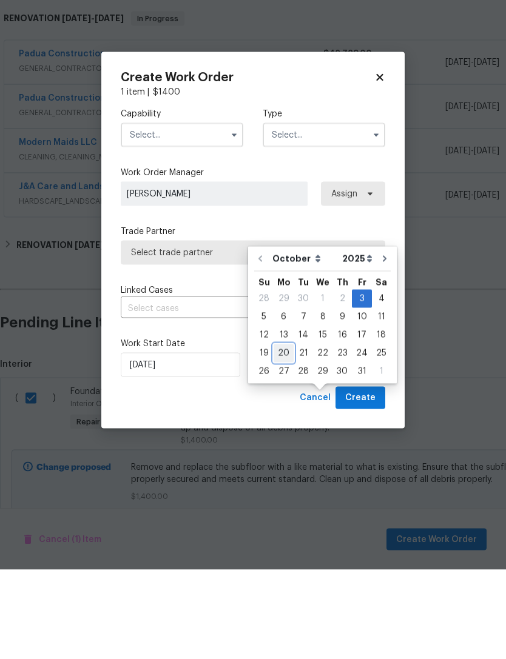
click at [286, 434] on div "20" at bounding box center [283, 442] width 20 height 17
type input "[DATE]"
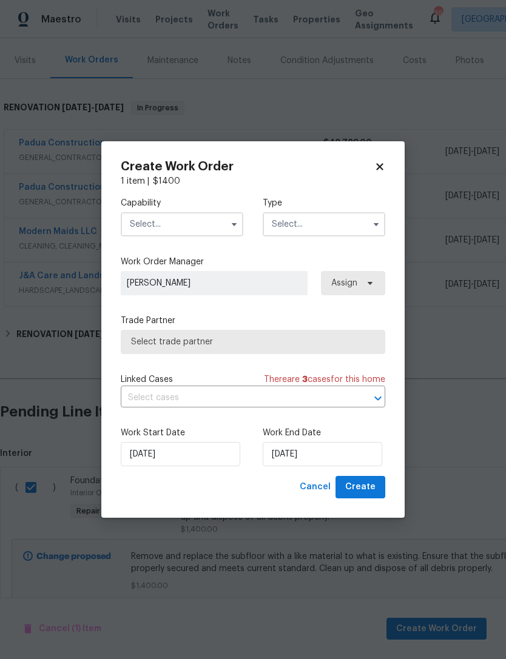
click at [184, 221] on input "text" at bounding box center [182, 224] width 122 height 24
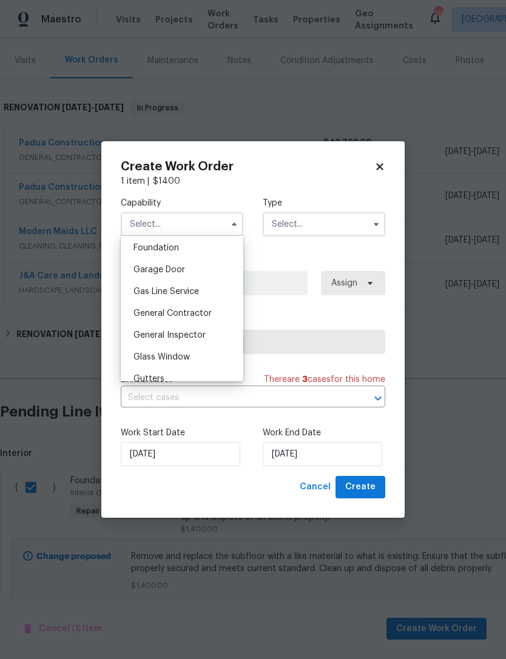
scroll to position [526, 0]
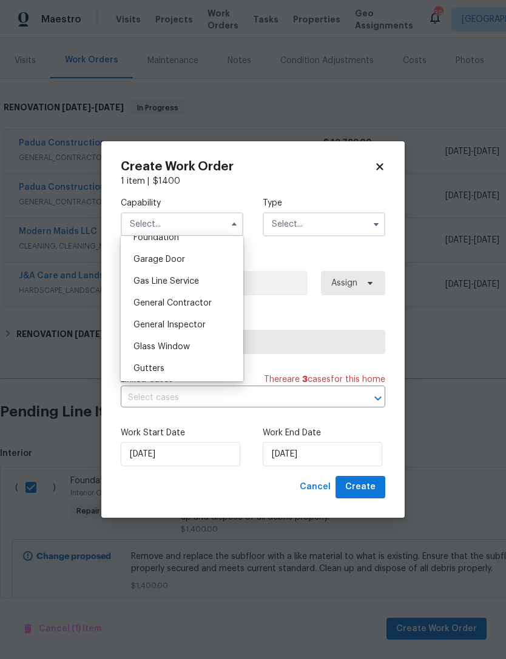
click at [207, 304] on span "General Contractor" at bounding box center [172, 303] width 78 height 8
type input "General Contractor"
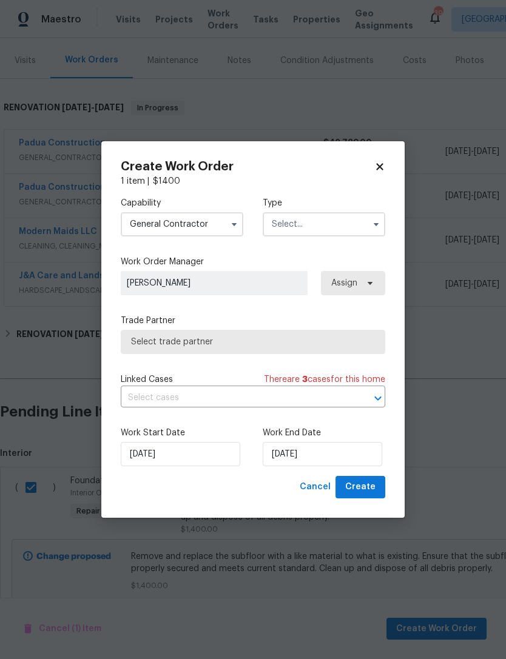
click at [290, 221] on input "text" at bounding box center [324, 224] width 122 height 24
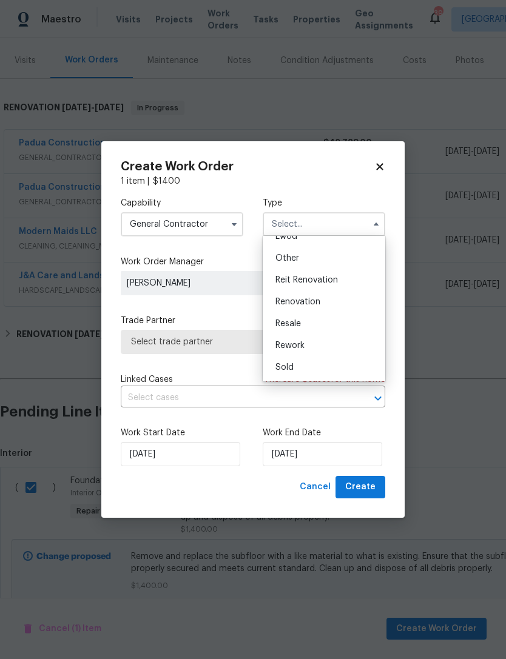
scroll to position [144, 0]
click at [317, 302] on span "Renovation" at bounding box center [297, 302] width 45 height 8
type input "Renovation"
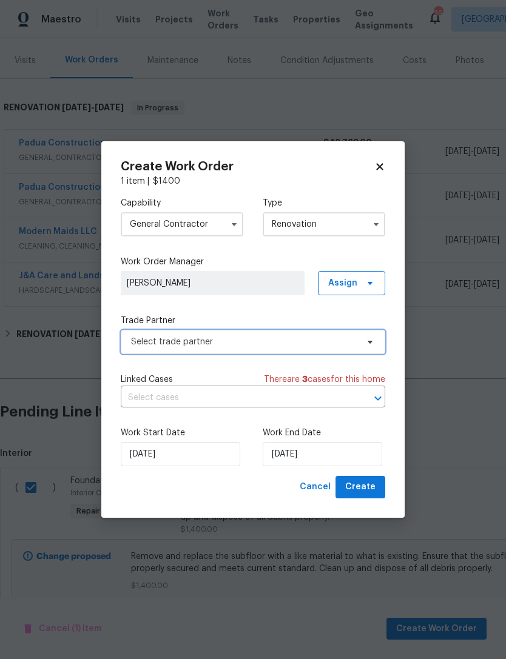
click at [255, 336] on span "Select trade partner" at bounding box center [244, 342] width 226 height 12
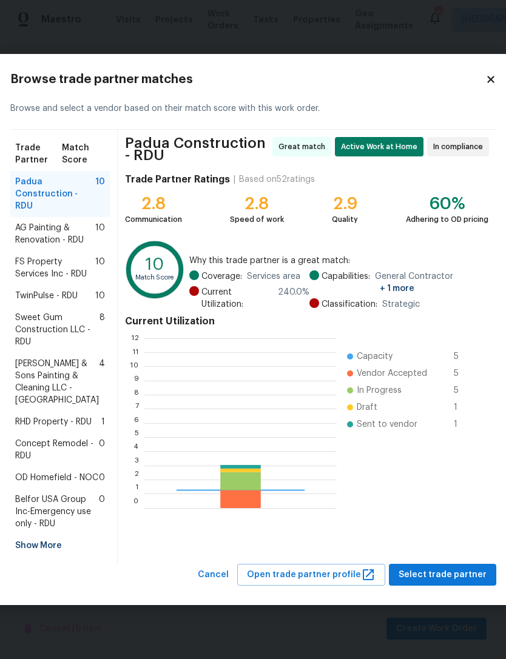
scroll to position [170, 192]
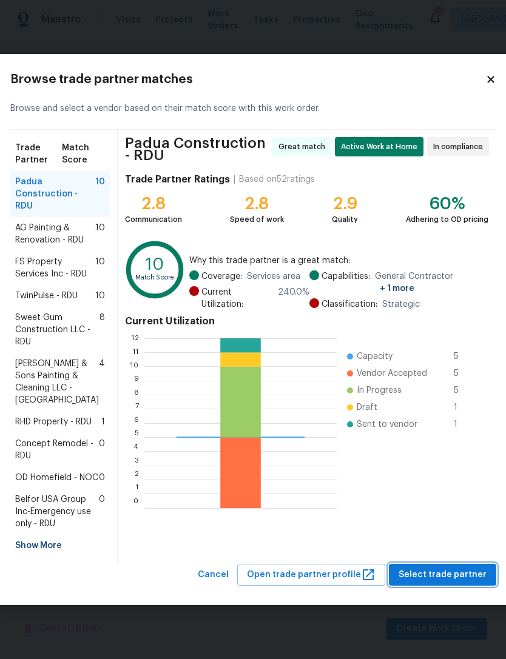
click at [433, 586] on button "Select trade partner" at bounding box center [442, 575] width 107 height 22
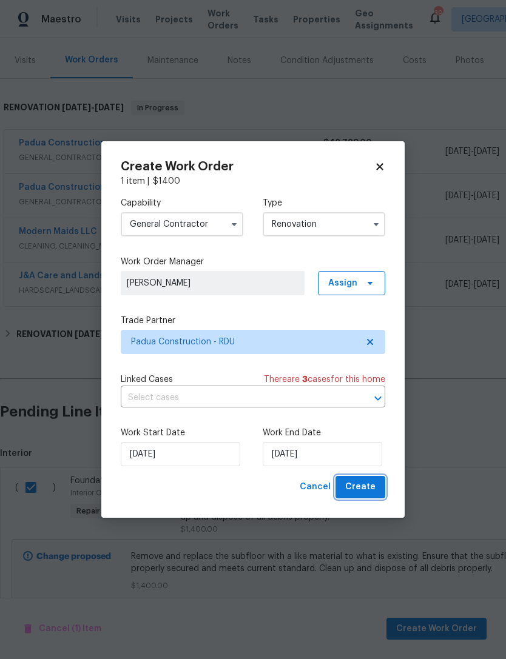
click at [361, 481] on span "Create" at bounding box center [360, 487] width 30 height 15
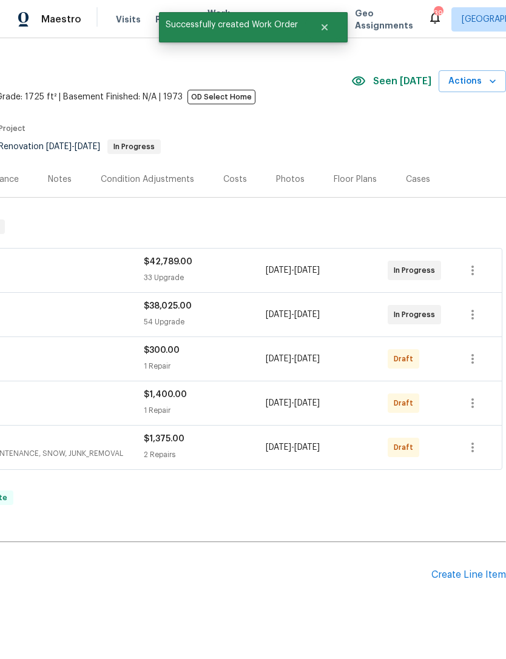
scroll to position [22, 179]
click at [477, 396] on icon "button" at bounding box center [472, 403] width 15 height 15
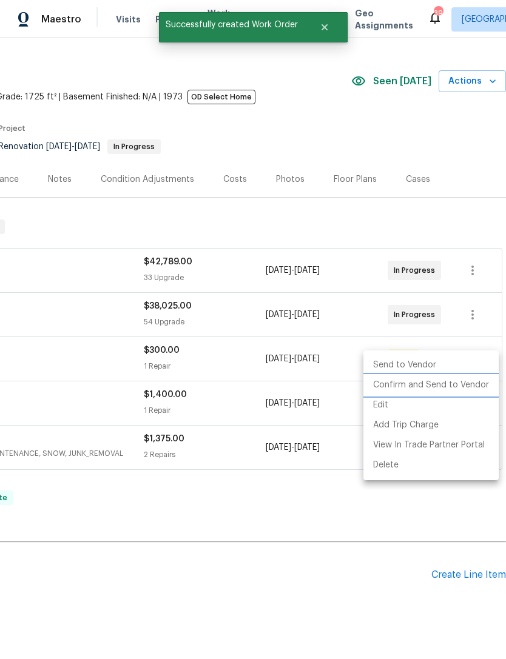
click at [446, 384] on li "Confirm and Send to Vendor" at bounding box center [430, 385] width 135 height 20
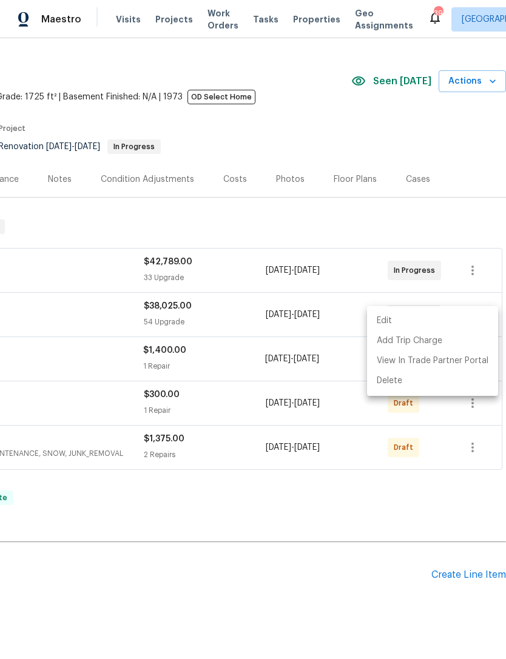
click at [336, 530] on div at bounding box center [253, 329] width 506 height 659
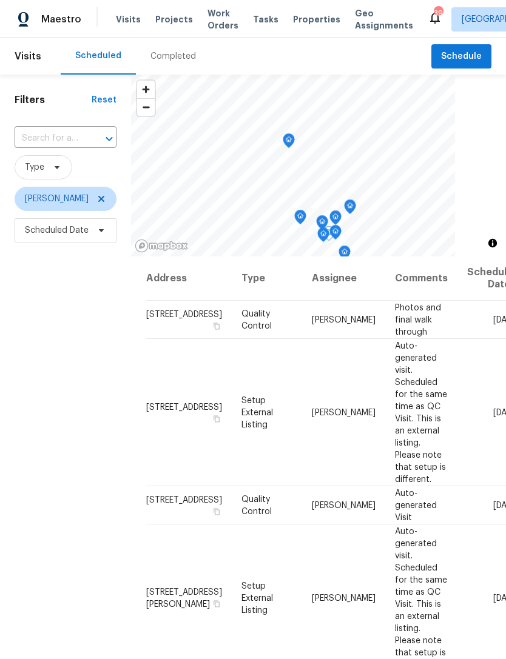
click at [0, 0] on icon at bounding box center [0, 0] width 0 height 0
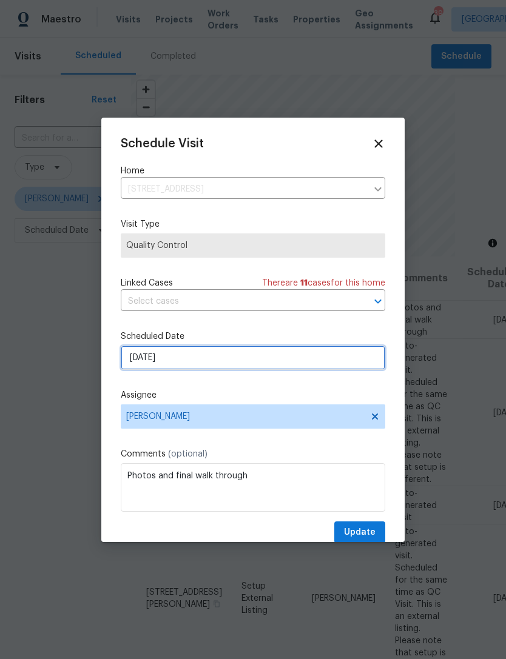
click at [190, 360] on input "10/7/2025" at bounding box center [253, 358] width 264 height 24
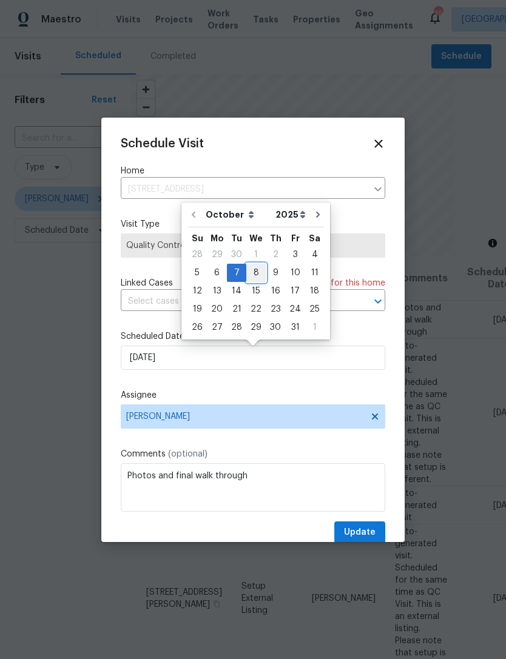
click at [254, 270] on div "8" at bounding box center [255, 272] width 19 height 17
type input "10/8/2025"
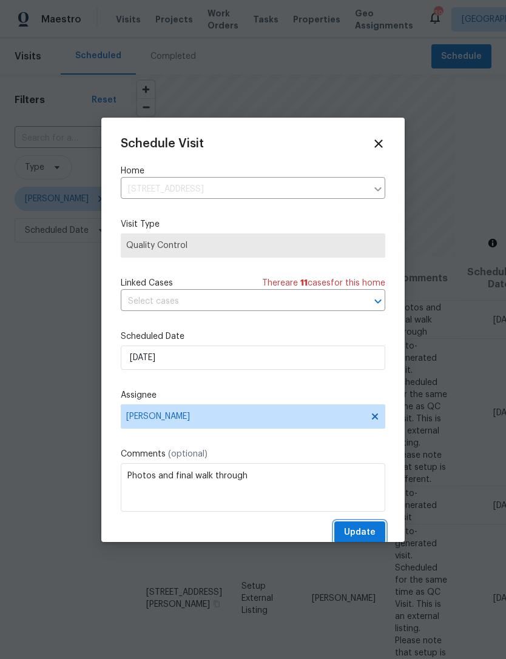
click at [360, 532] on span "Update" at bounding box center [360, 532] width 32 height 15
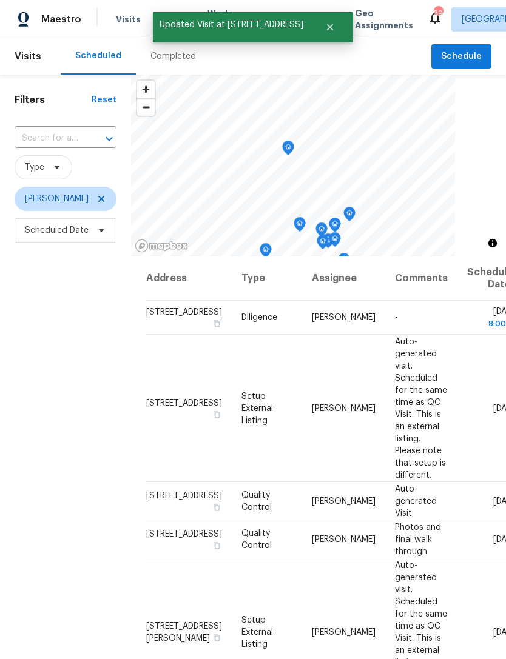
click at [0, 0] on icon at bounding box center [0, 0] width 0 height 0
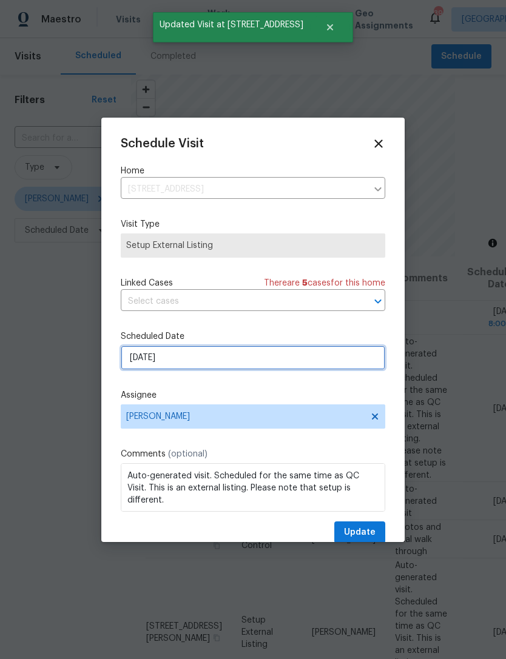
click at [212, 359] on input "10/7/2025" at bounding box center [253, 358] width 264 height 24
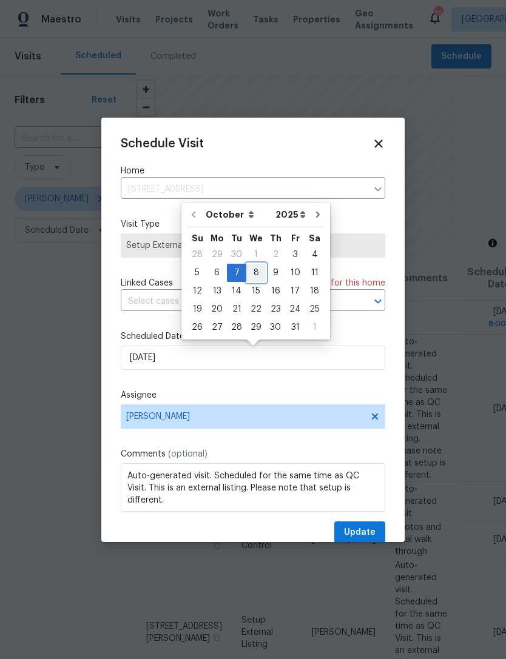
click at [255, 273] on div "8" at bounding box center [255, 272] width 19 height 17
type input "10/8/2025"
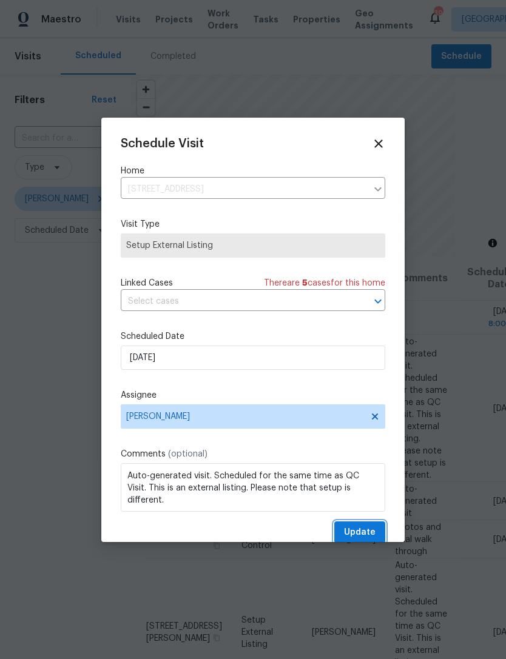
click at [376, 537] on button "Update" at bounding box center [359, 532] width 51 height 22
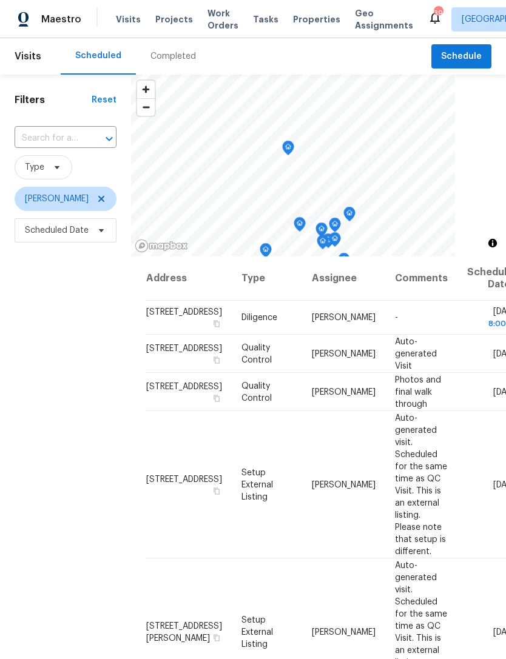
click at [0, 0] on icon at bounding box center [0, 0] width 0 height 0
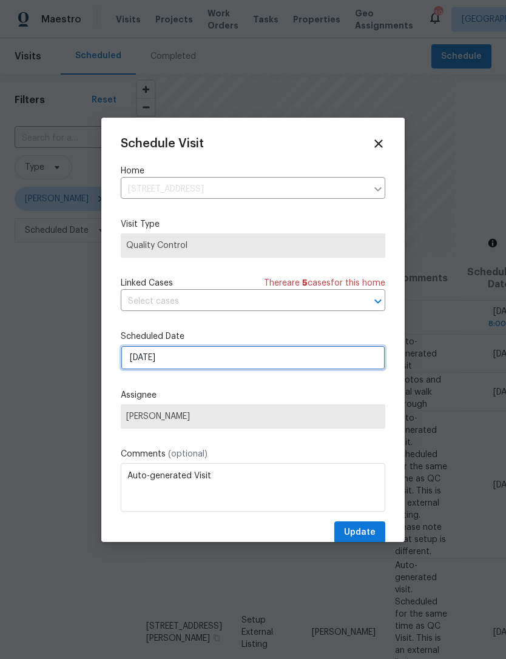
click at [188, 361] on input "10/7/2025" at bounding box center [253, 358] width 264 height 24
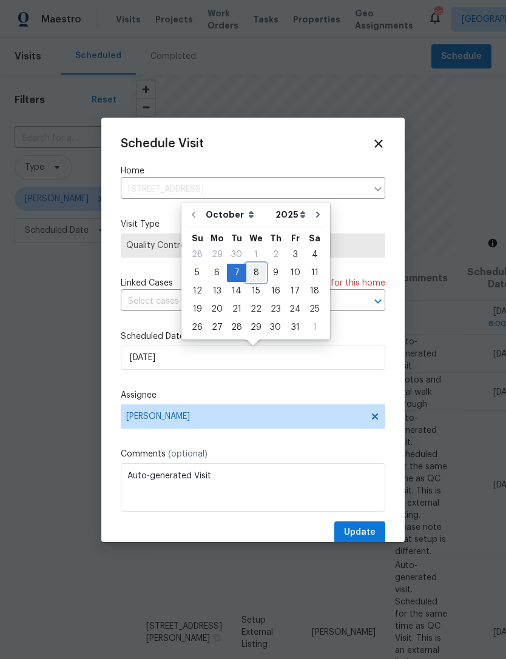
click at [256, 269] on div "8" at bounding box center [255, 272] width 19 height 17
type input "10/8/2025"
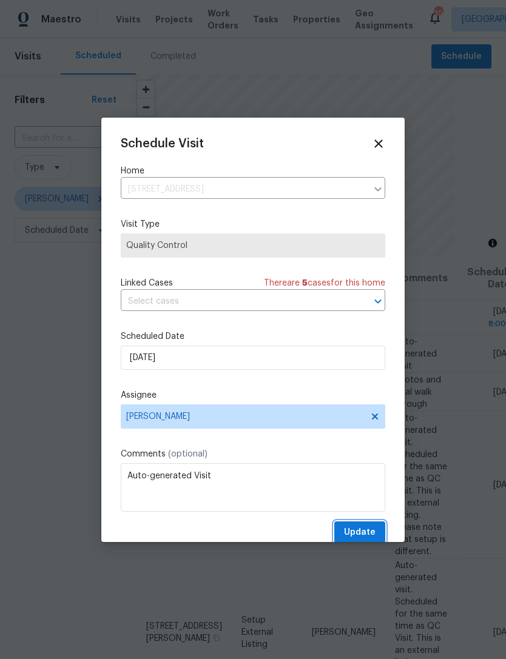
click at [376, 533] on button "Update" at bounding box center [359, 532] width 51 height 22
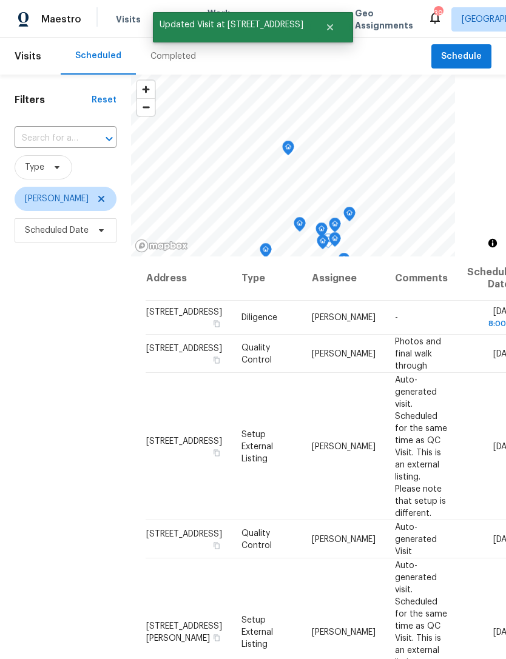
click at [0, 0] on icon at bounding box center [0, 0] width 0 height 0
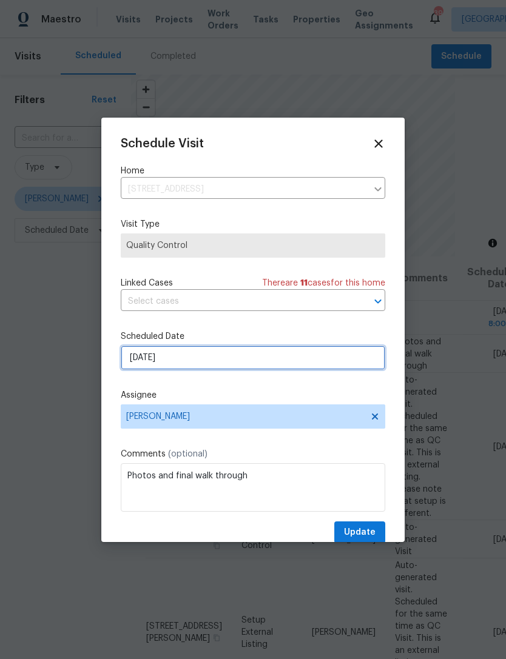
click at [190, 362] on input "10/8/2025" at bounding box center [253, 358] width 264 height 24
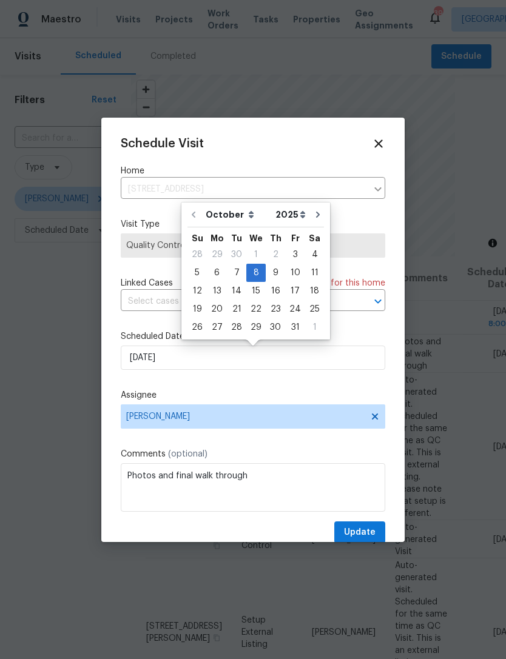
click at [50, 376] on div at bounding box center [253, 329] width 506 height 659
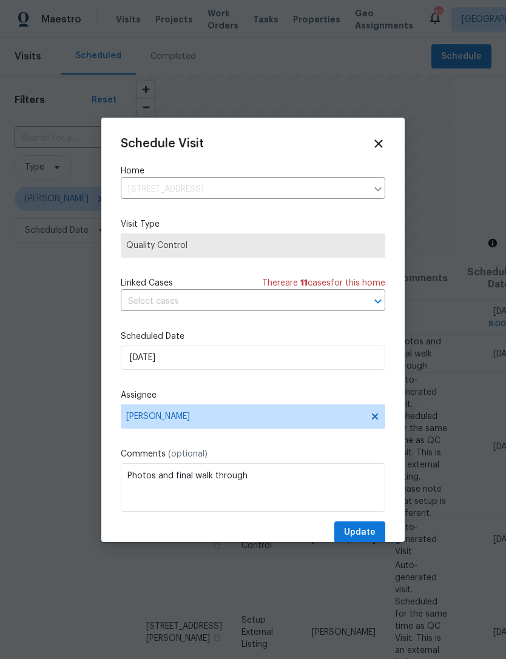
click at [379, 143] on icon at bounding box center [378, 143] width 8 height 8
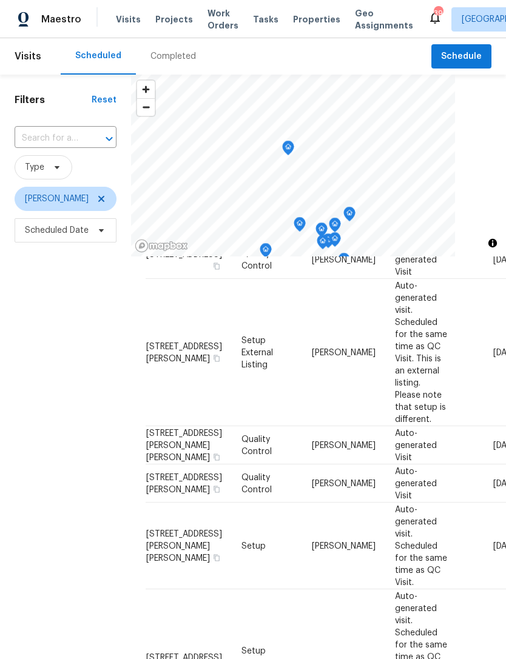
scroll to position [278, 0]
